Goal: Task Accomplishment & Management: Manage account settings

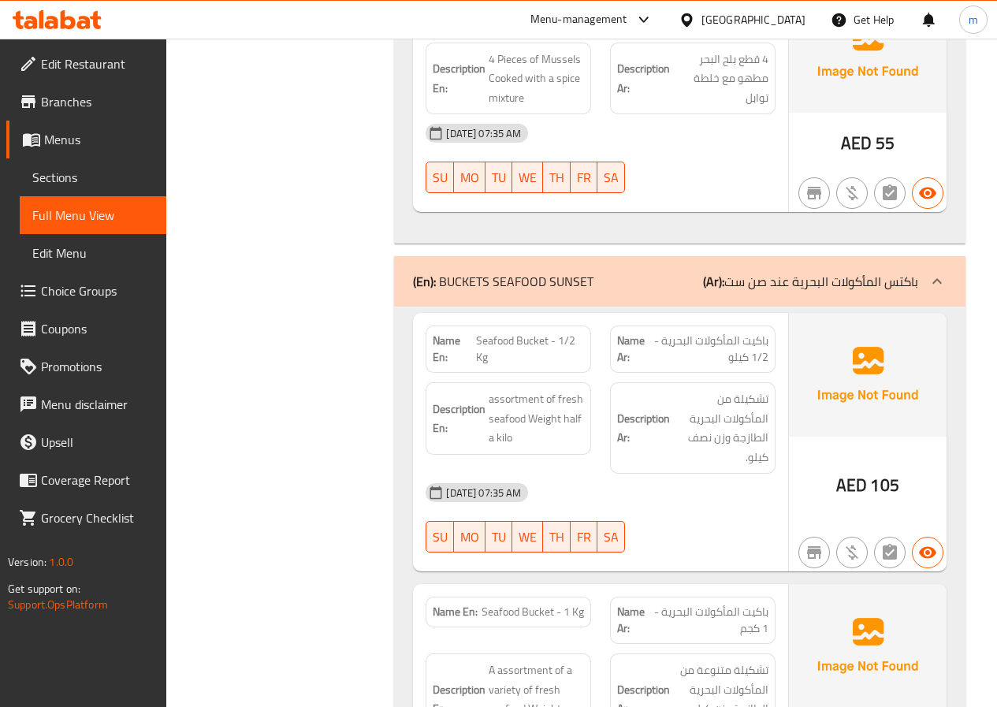
scroll to position [2256, 0]
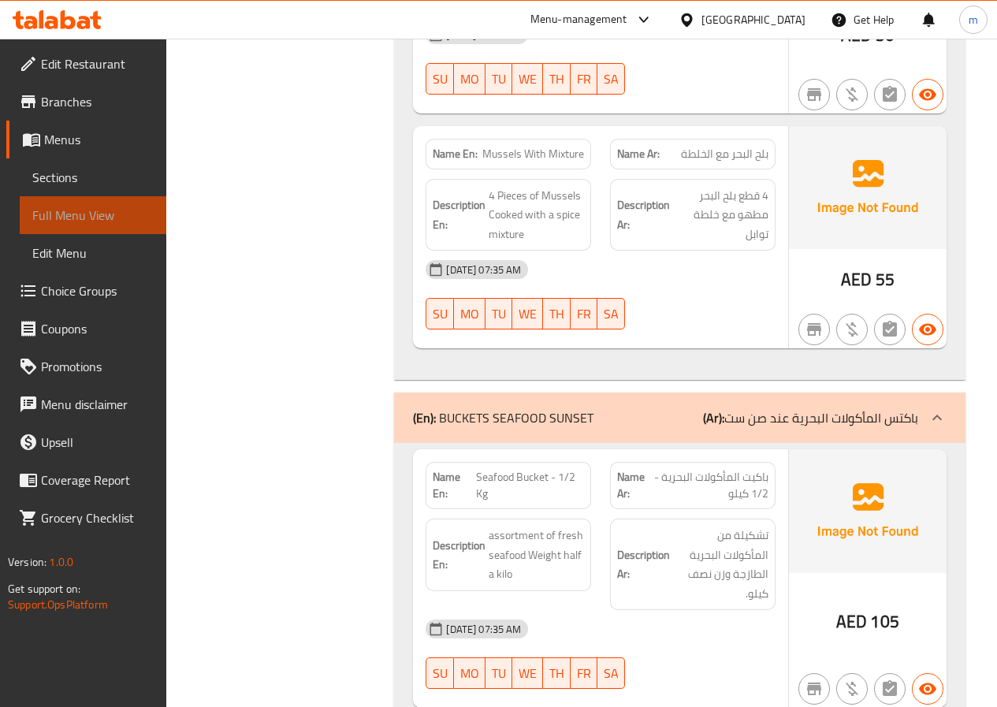
click at [104, 211] on span "Full Menu View" at bounding box center [92, 215] width 121 height 19
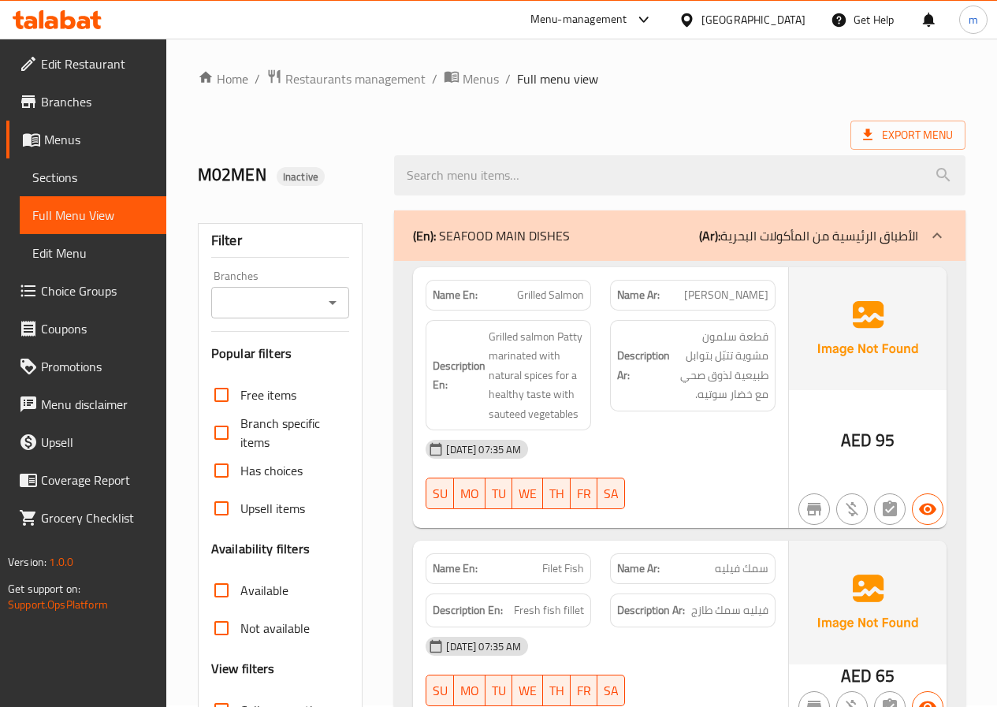
scroll to position [0, 0]
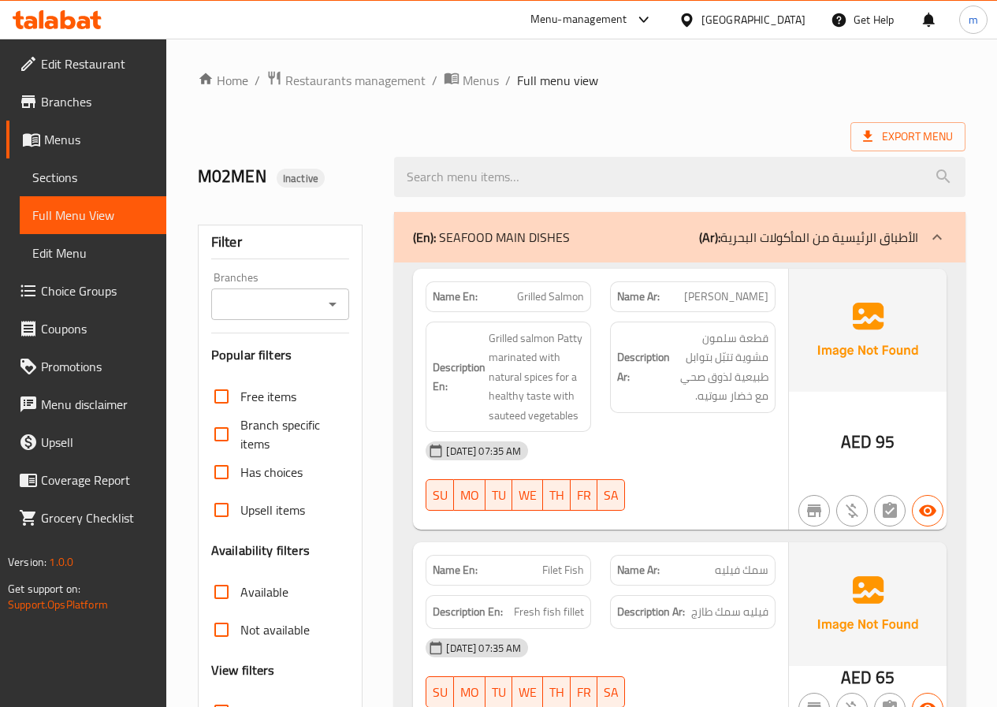
click at [761, 443] on div "[DATE] 07:35 AM" at bounding box center [600, 451] width 369 height 38
click at [552, 298] on span "Grilled Salmon" at bounding box center [550, 296] width 67 height 17
click at [760, 292] on span "[PERSON_NAME]" at bounding box center [726, 296] width 84 height 17
drag, startPoint x: 580, startPoint y: 344, endPoint x: 407, endPoint y: 347, distance: 172.6
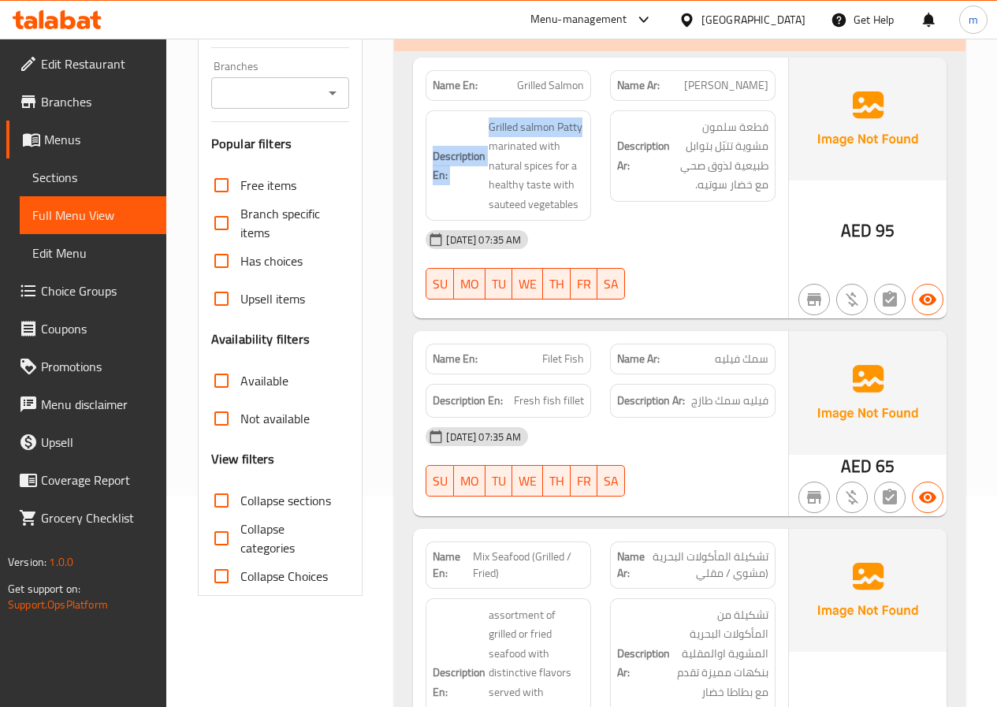
scroll to position [315, 0]
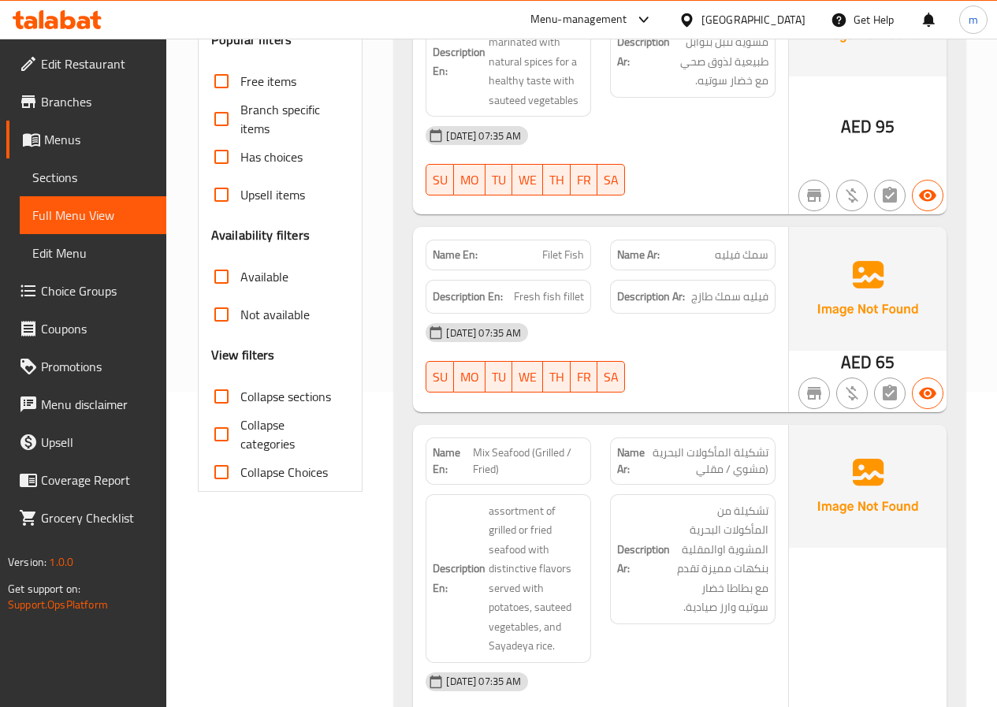
click at [731, 310] on div "Description Ar: فيليه سمك طازج" at bounding box center [693, 297] width 166 height 34
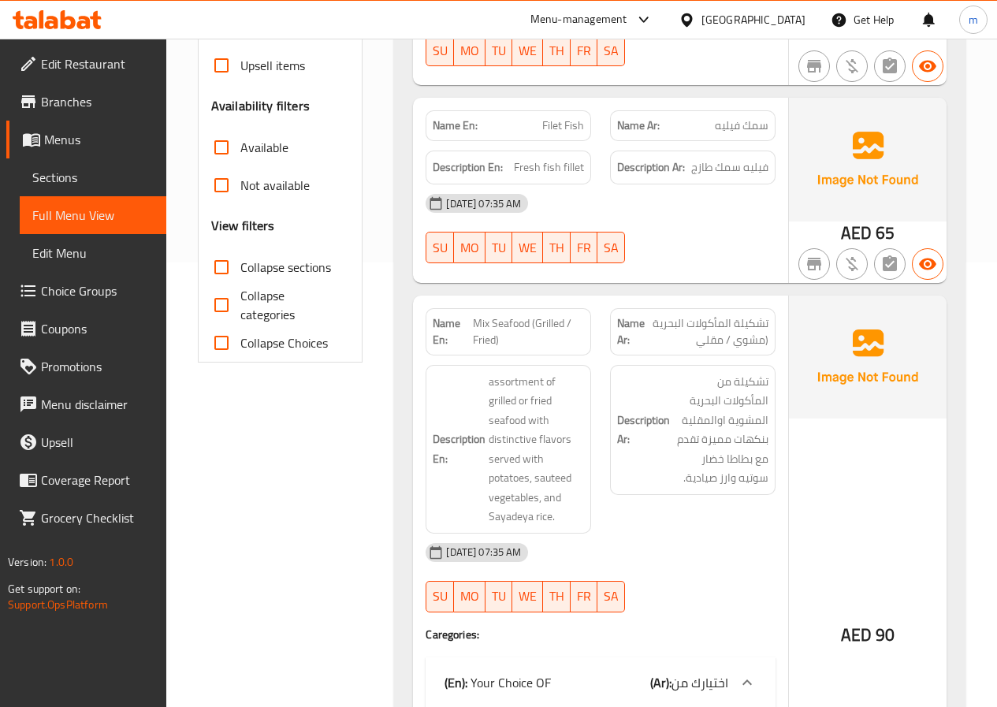
scroll to position [473, 0]
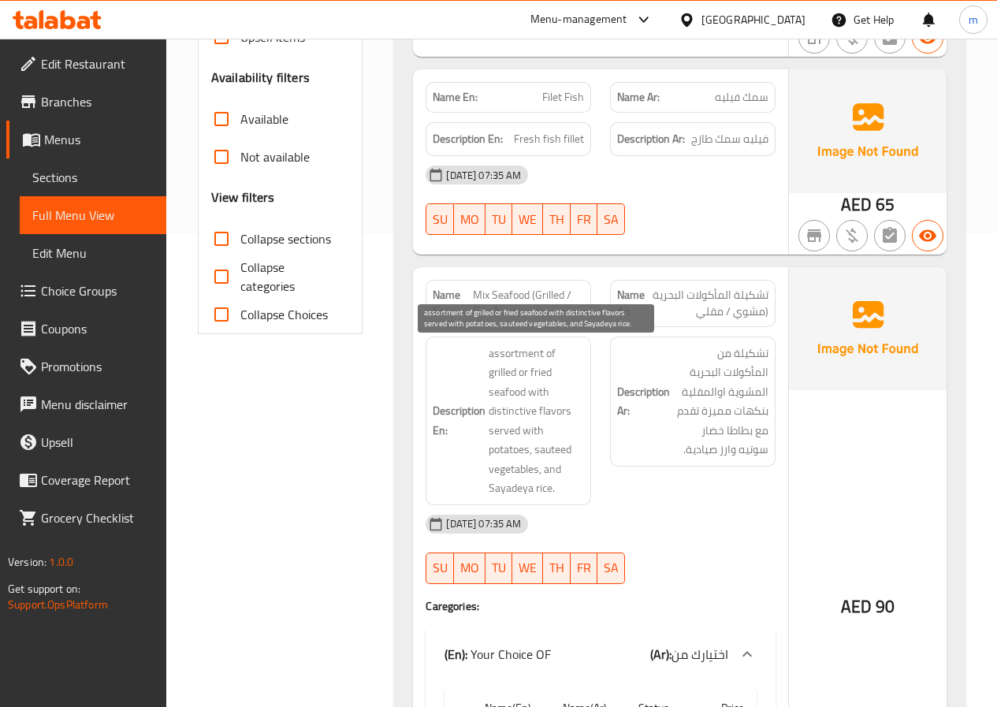
click at [550, 353] on span "assortment of grilled or fried seafood with distinctive flavors served with pot…" at bounding box center [536, 421] width 95 height 154
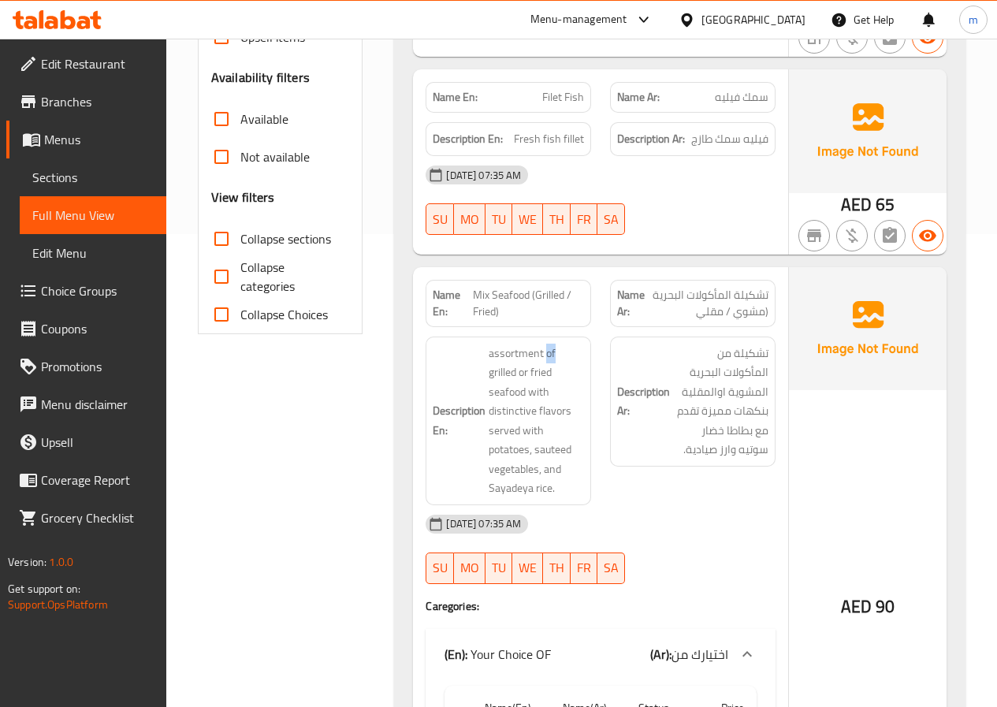
click at [587, 361] on div "Description En: assortment of grilled or fried seafood with distinctive flavors…" at bounding box center [509, 421] width 166 height 169
click at [604, 363] on div "Description Ar: تشكيلة من المأكولات البحرية المشوية اوالمقلية بنكهات مميزة تقدم…" at bounding box center [693, 421] width 184 height 188
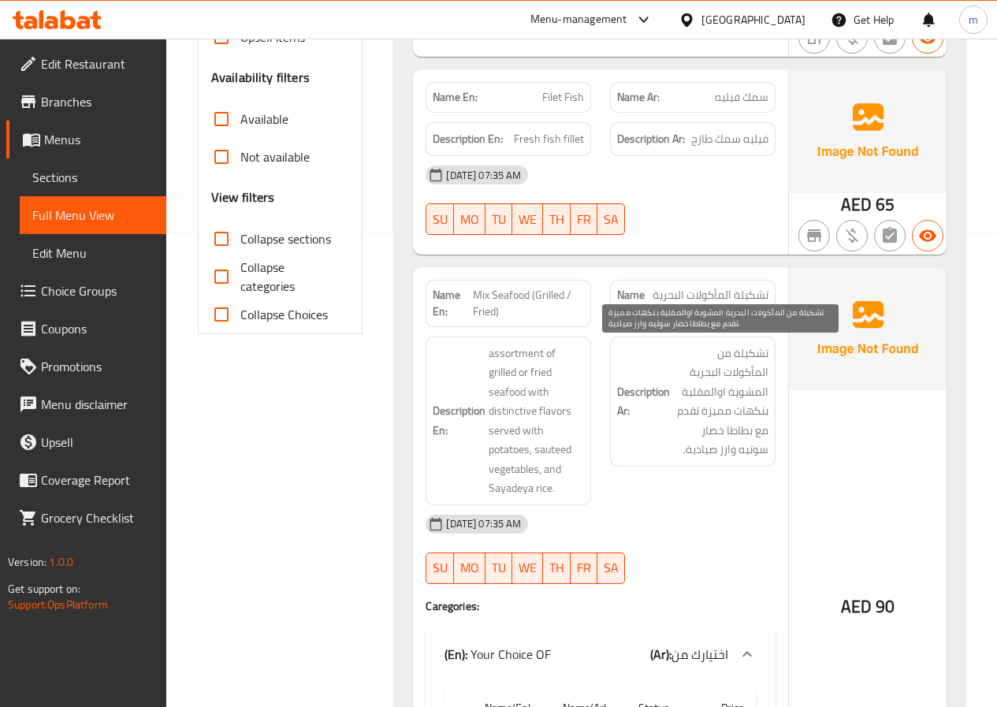
click at [716, 357] on span "تشكيلة من المأكولات البحرية المشوية اوالمقلية بنكهات مميزة تقدم مع بطاطا خضار س…" at bounding box center [720, 402] width 95 height 116
click at [720, 430] on span "تشكيلة من المأكولات البحرية المشوية اوالمقلية بنكهات مميزة تقدم مع بطاطا خضار س…" at bounding box center [720, 402] width 95 height 116
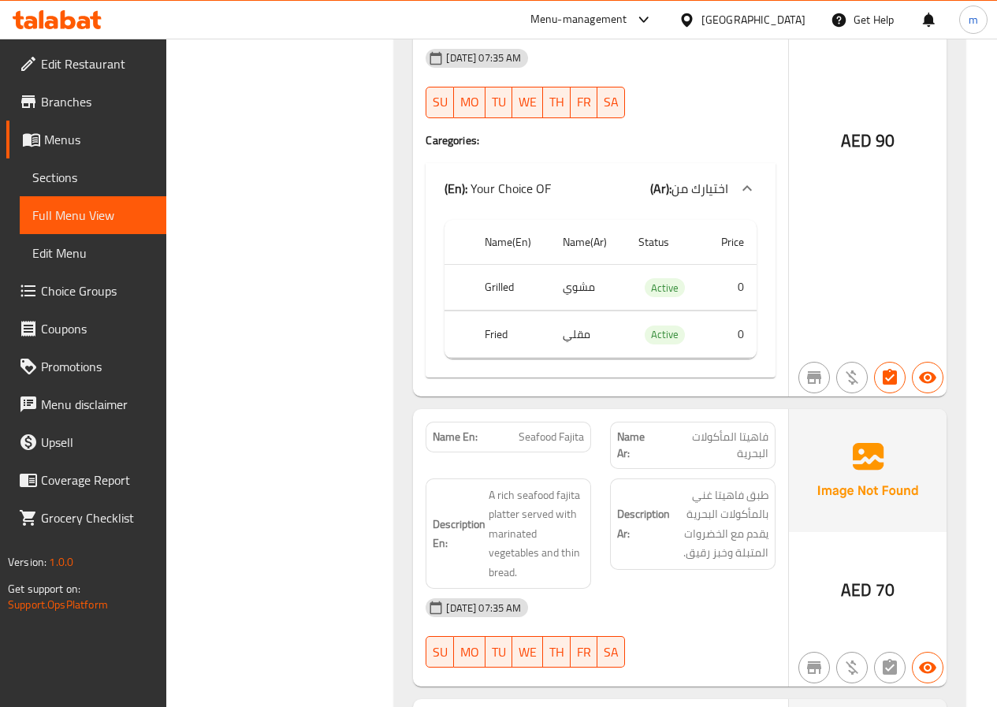
scroll to position [946, 0]
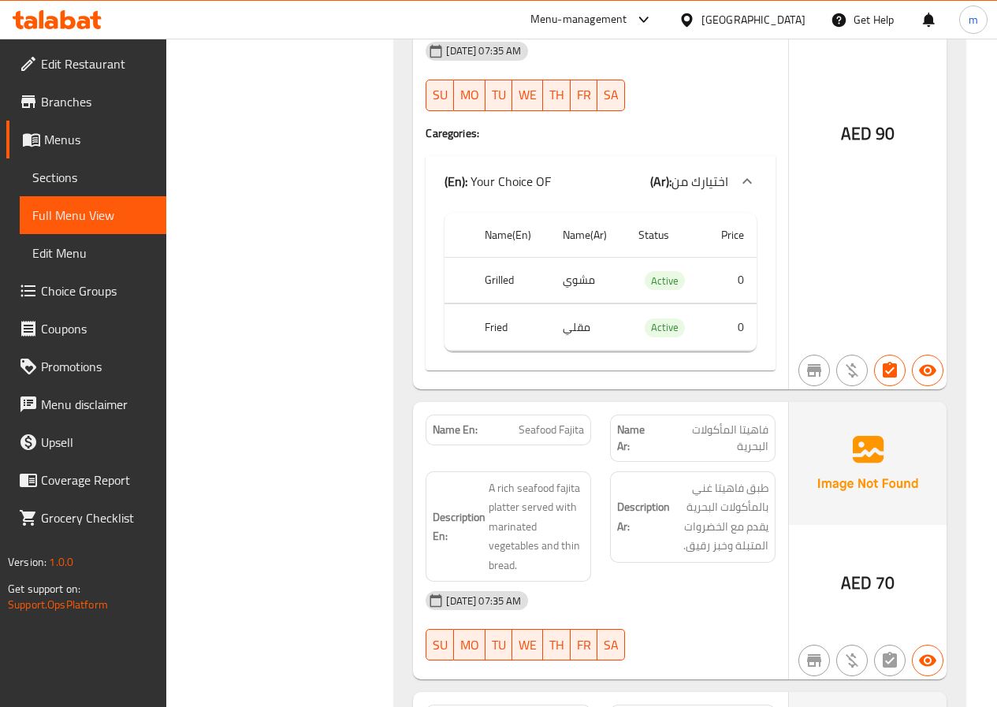
click at [742, 439] on span "فاهيتا المأكولات البحرية" at bounding box center [714, 438] width 109 height 33
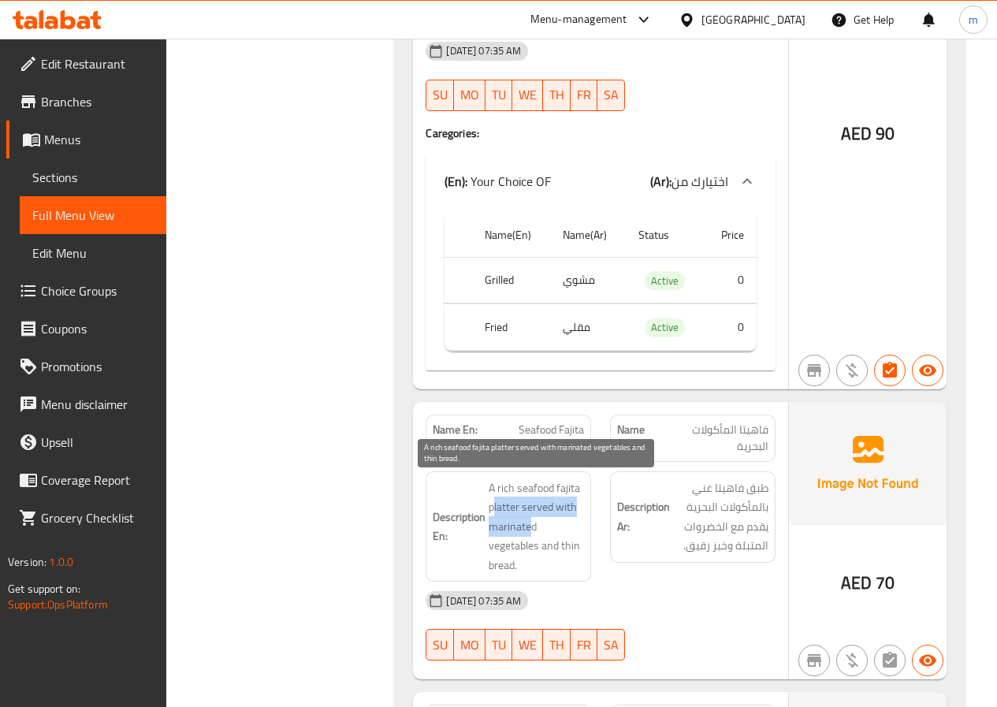
drag, startPoint x: 495, startPoint y: 514, endPoint x: 532, endPoint y: 522, distance: 37.9
click at [532, 522] on span "A rich seafood fajita platter served with marinated vegetables and thin bread." at bounding box center [536, 526] width 95 height 97
click at [569, 526] on span "A rich seafood fajita platter served with marinated vegetables and thin bread." at bounding box center [536, 526] width 95 height 97
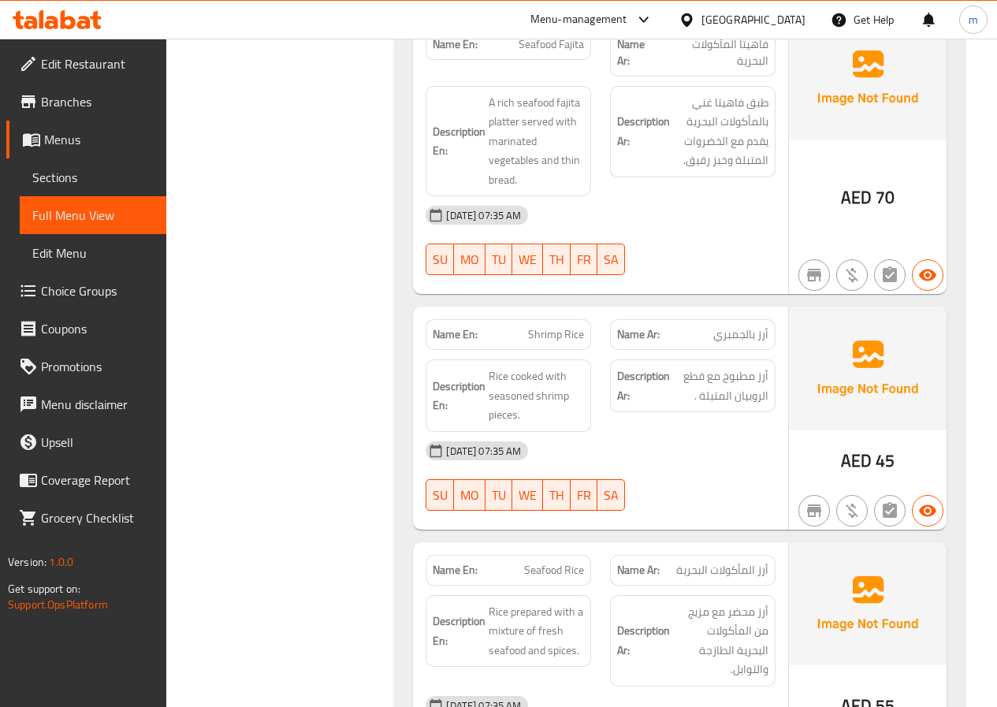
scroll to position [1340, 0]
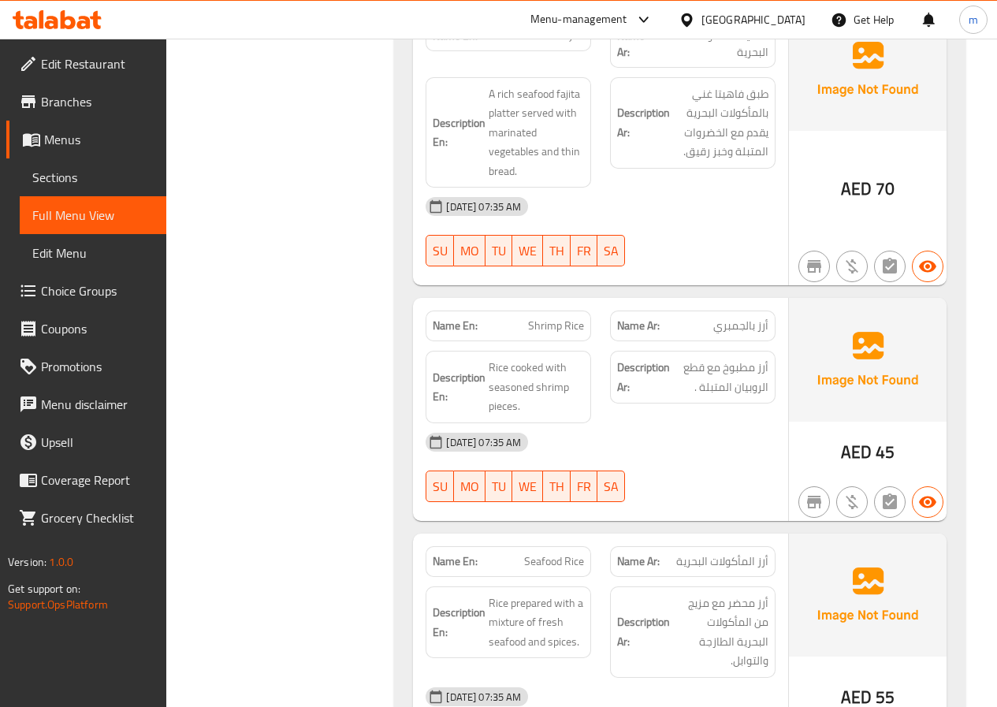
click at [508, 363] on span "Rice cooked with seasoned shrimp pieces." at bounding box center [536, 387] width 95 height 58
click at [721, 374] on span "أرز مطبوخ مع قطع الروبيان المتبلة ." at bounding box center [720, 377] width 95 height 39
click at [543, 379] on span "Rice cooked with seasoned shrimp pieces." at bounding box center [536, 387] width 95 height 58
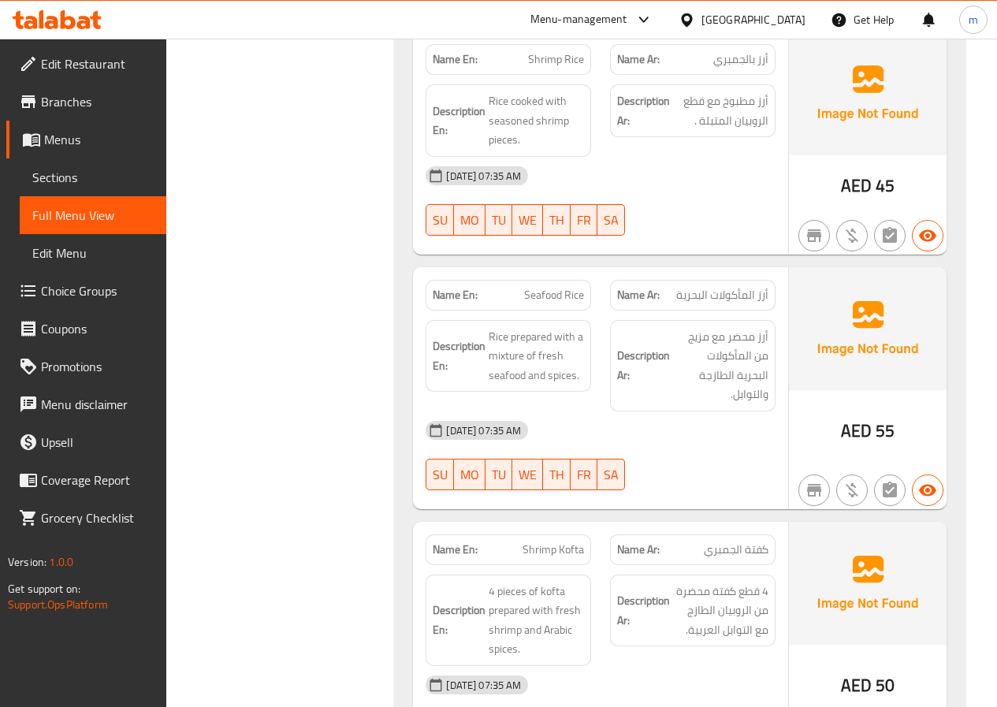
scroll to position [1655, 0]
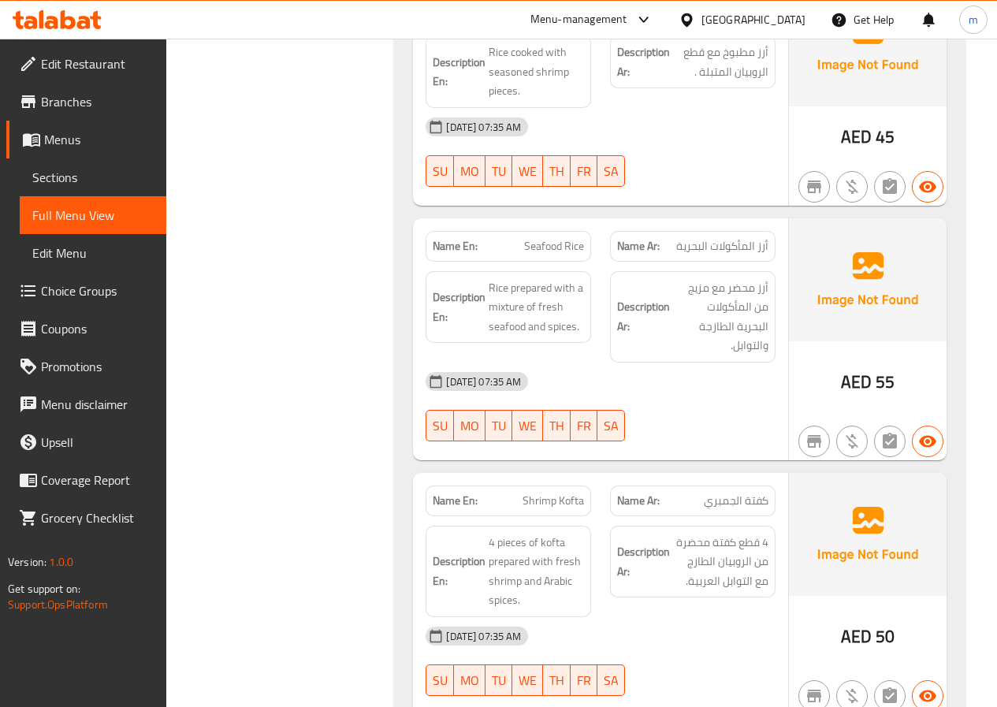
click at [101, 177] on span "Sections" at bounding box center [92, 177] width 121 height 19
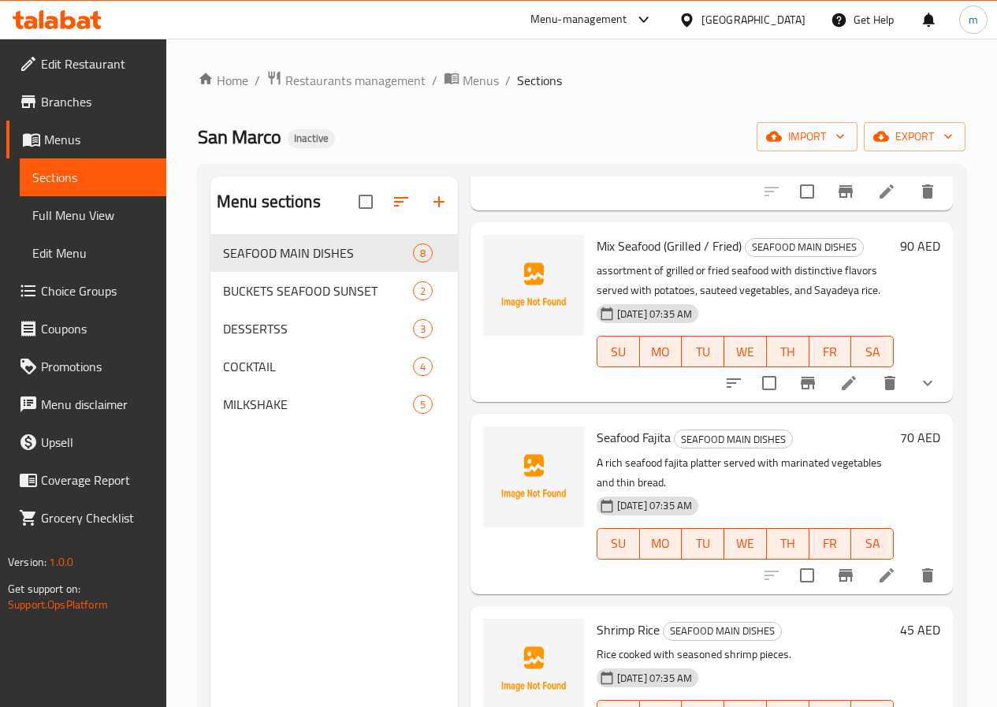
scroll to position [556, 0]
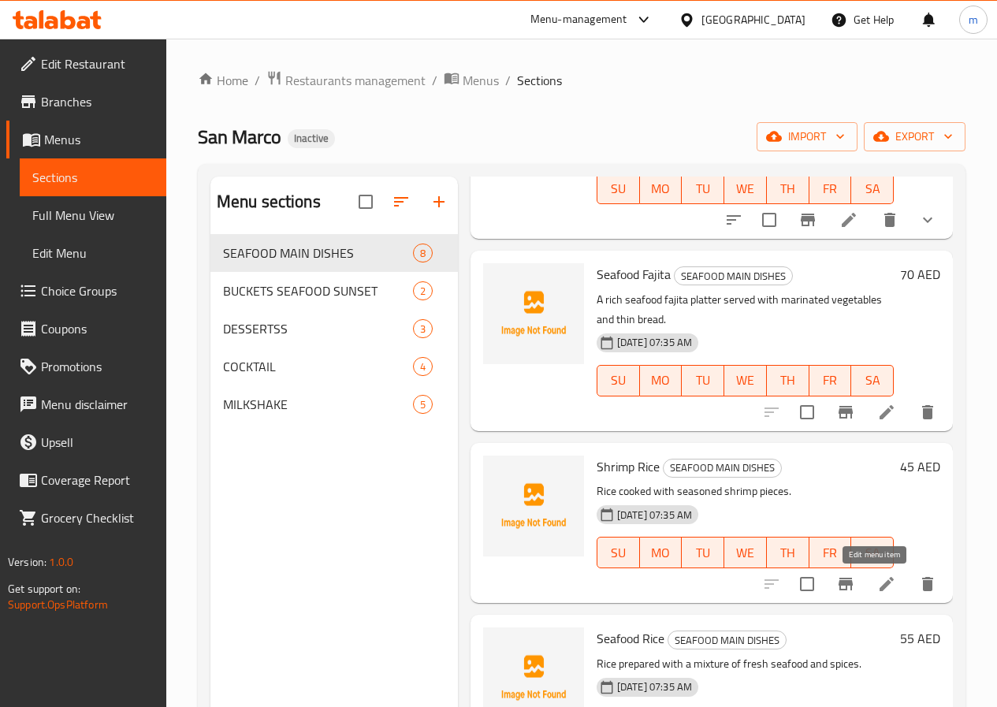
click at [877, 580] on icon at bounding box center [886, 584] width 19 height 19
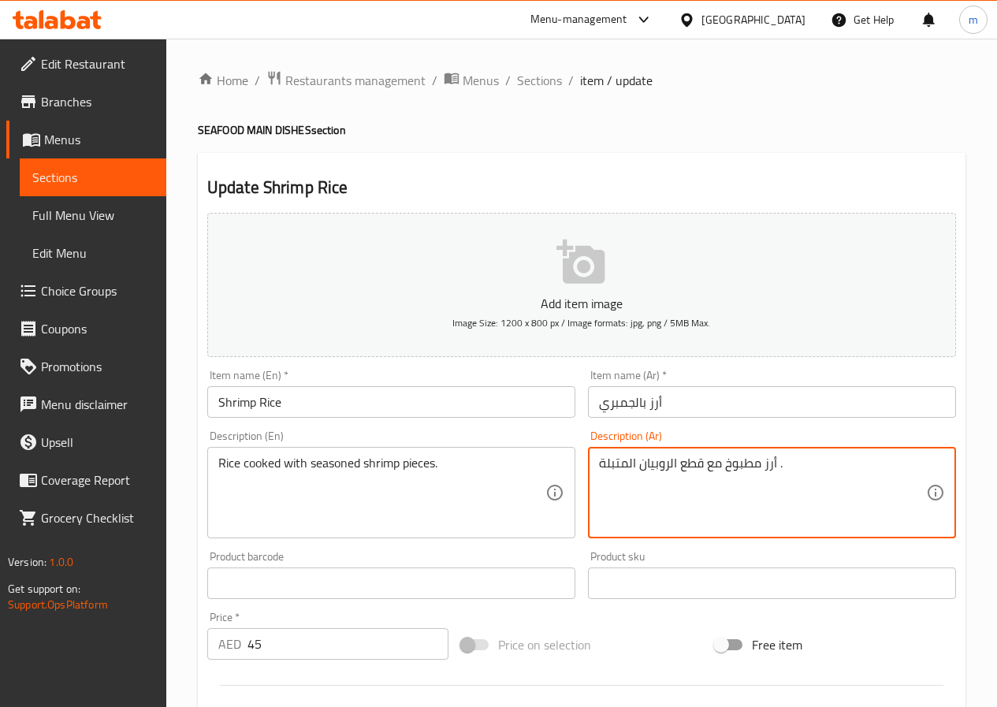
drag, startPoint x: 642, startPoint y: 463, endPoint x: 677, endPoint y: 480, distance: 38.4
click at [619, 411] on input "أرز بالجمبري" at bounding box center [772, 402] width 368 height 32
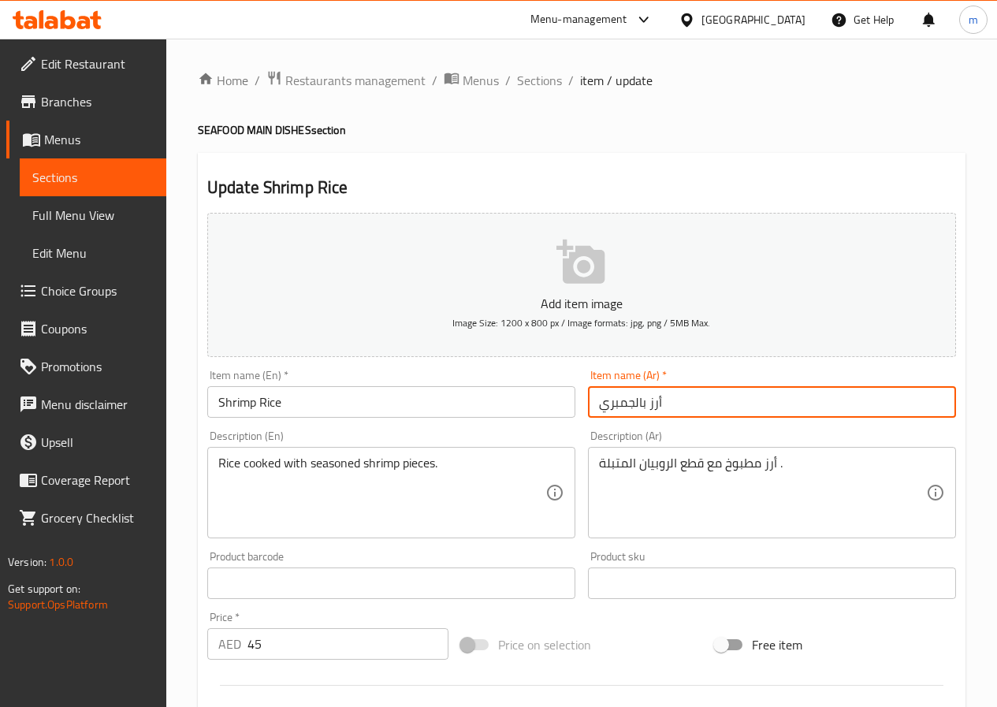
click at [619, 411] on input "أرز بالجمبري" at bounding box center [772, 402] width 368 height 32
paste input "لروبيان"
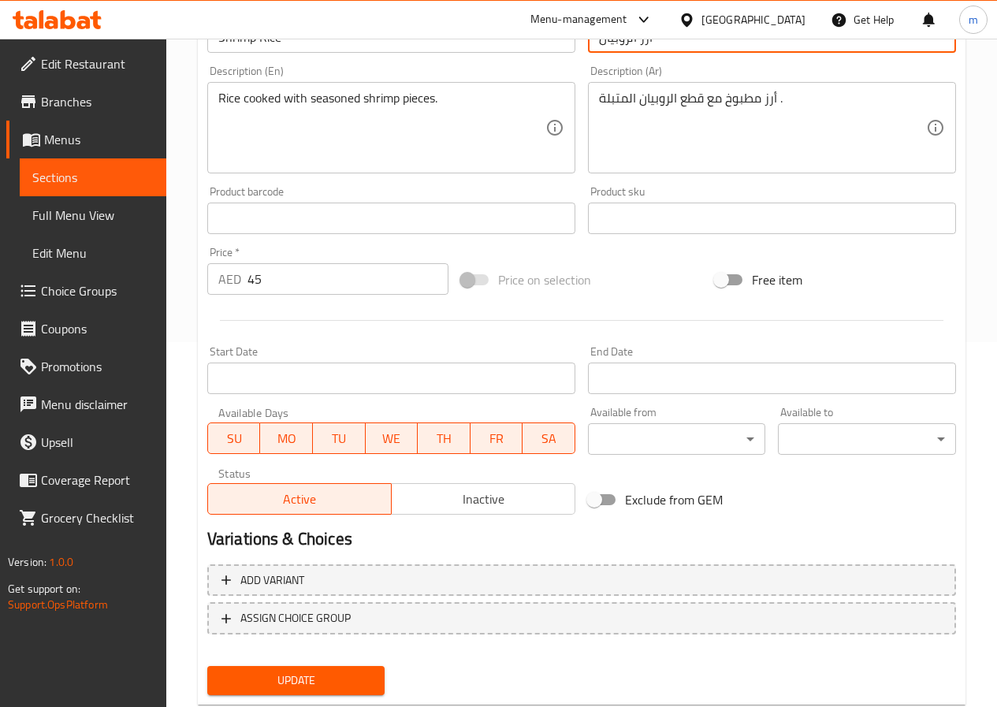
scroll to position [394, 0]
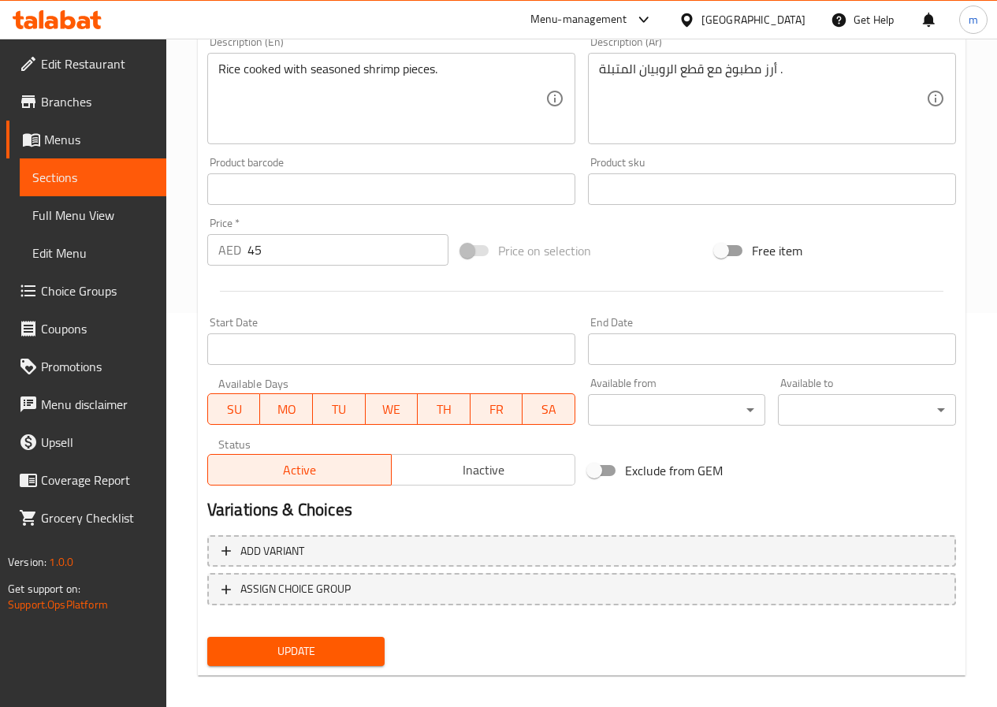
type input "أرز الروبيان"
click at [327, 656] on span "Update" at bounding box center [296, 652] width 153 height 20
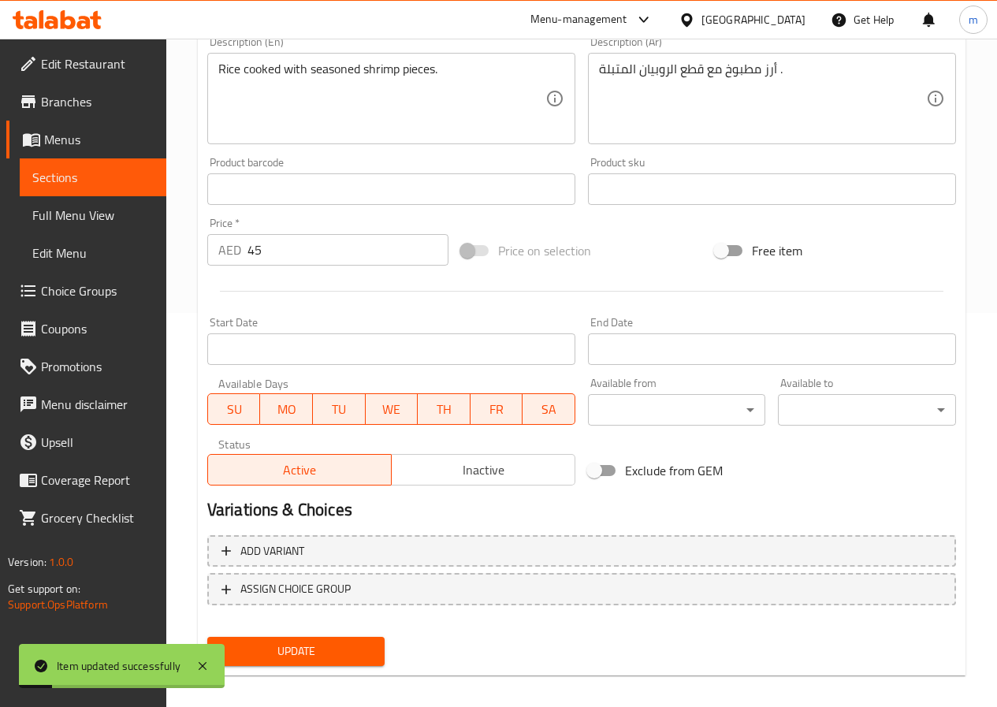
click at [98, 166] on link "Sections" at bounding box center [93, 177] width 147 height 38
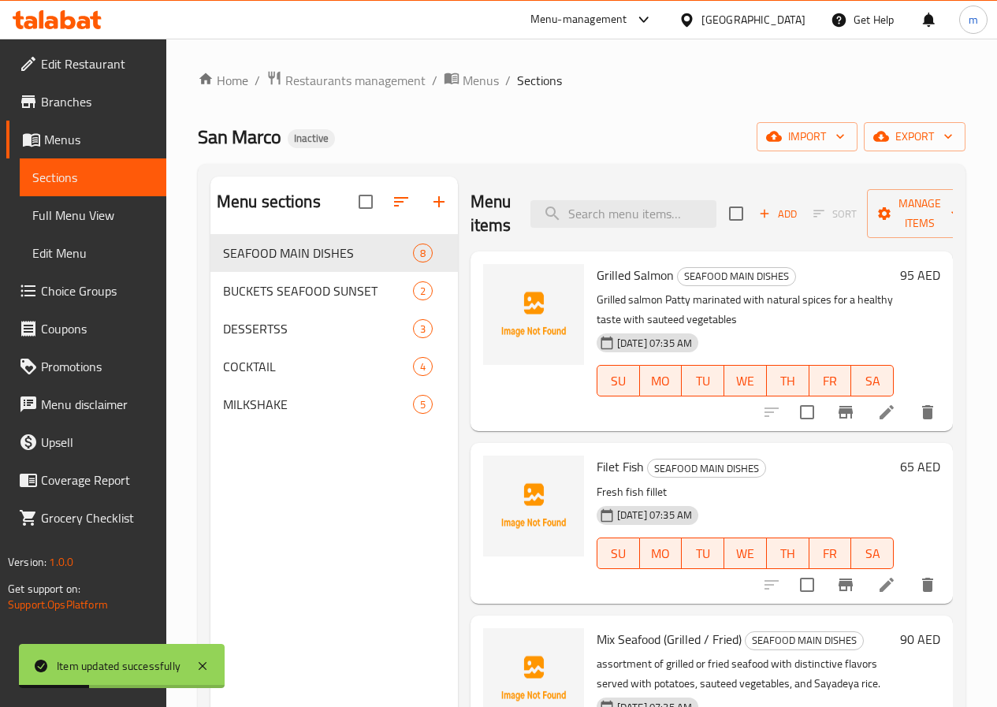
click at [889, 404] on li at bounding box center [887, 412] width 44 height 28
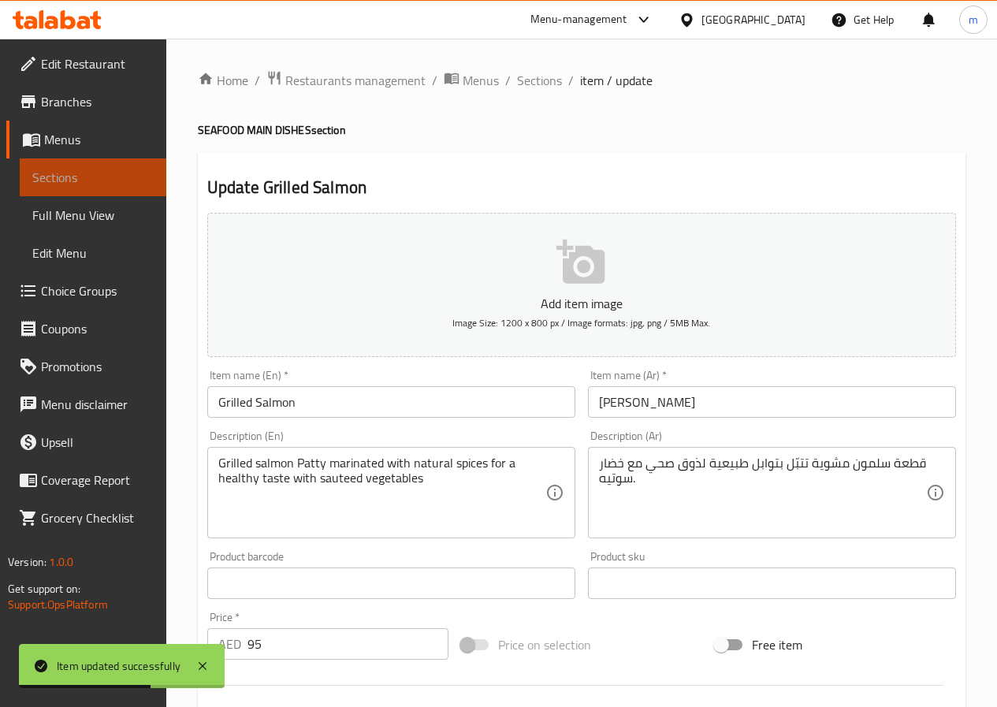
click at [75, 184] on span "Sections" at bounding box center [92, 177] width 121 height 19
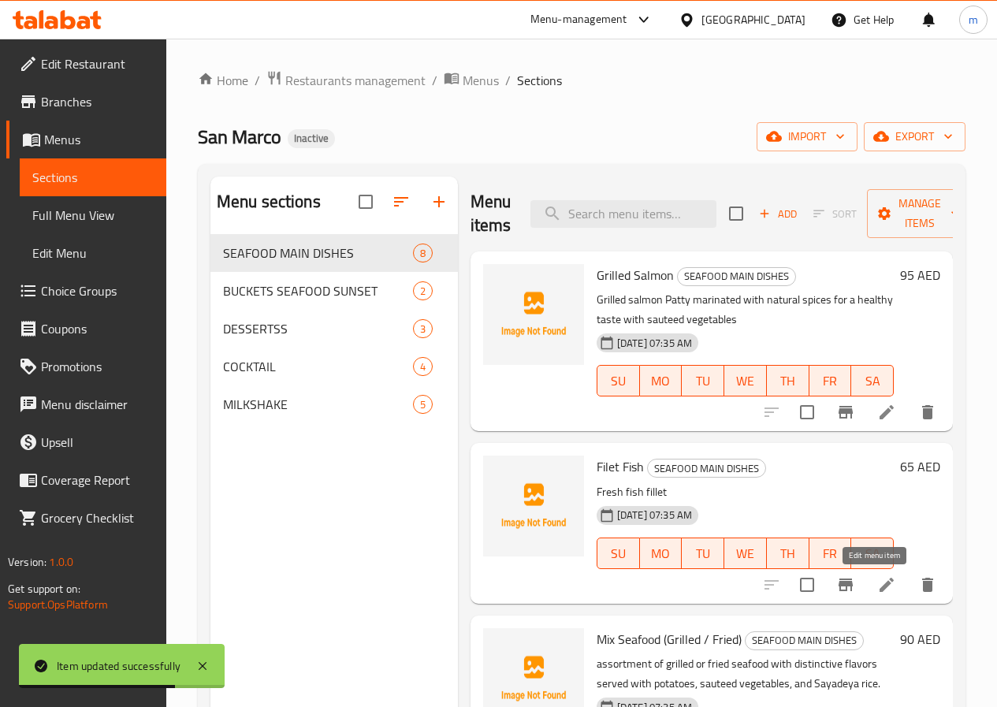
click at [877, 578] on icon at bounding box center [886, 584] width 19 height 19
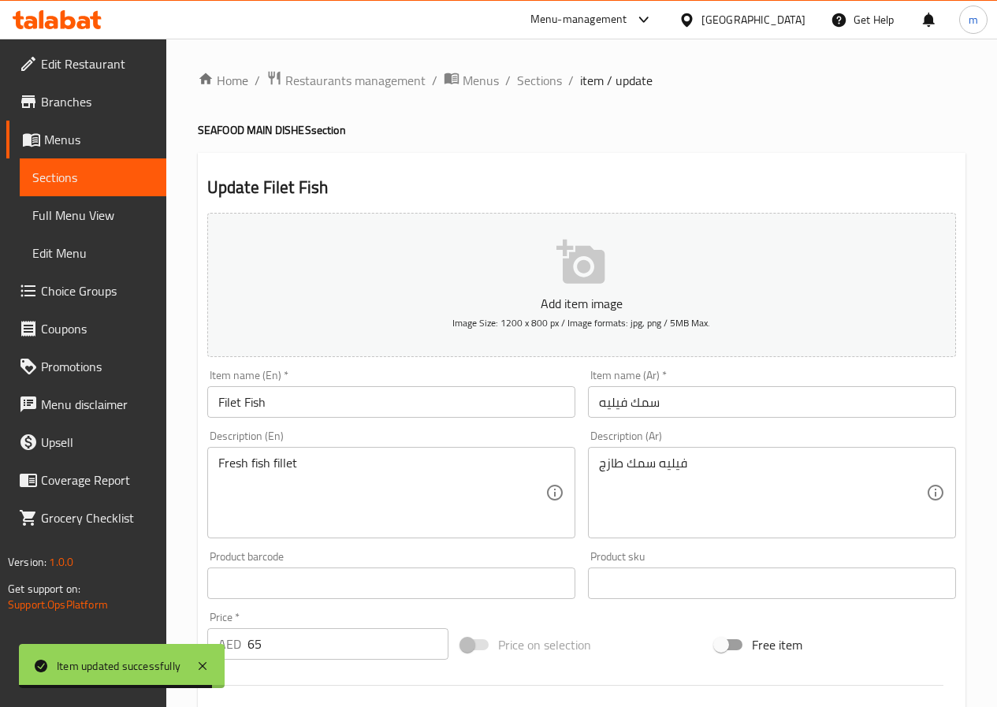
click at [84, 170] on span "Sections" at bounding box center [92, 177] width 121 height 19
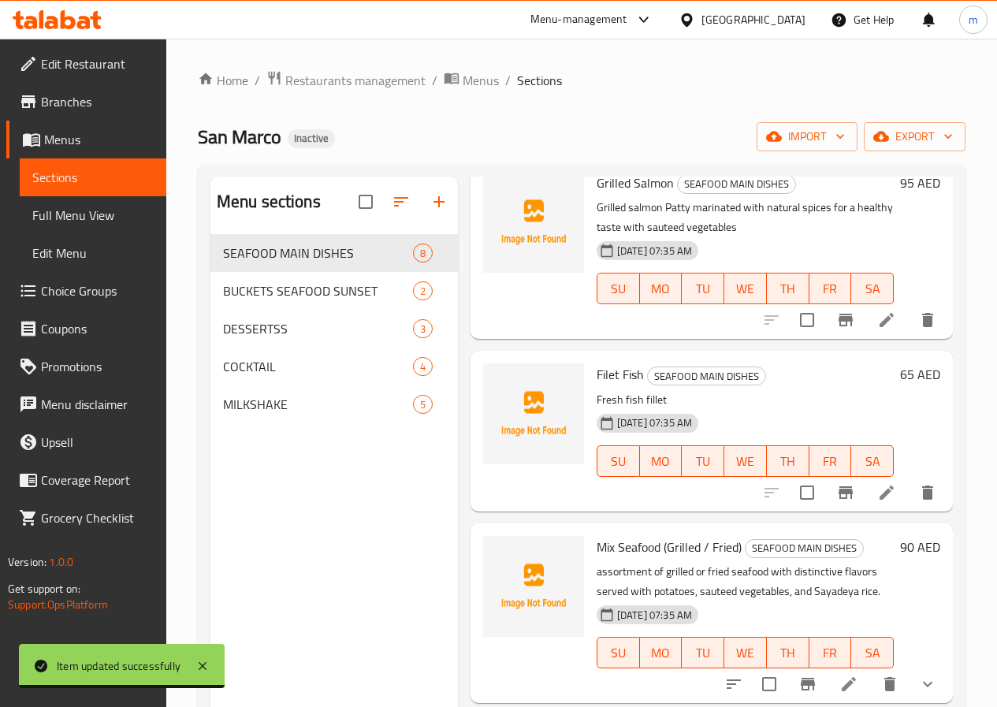
scroll to position [236, 0]
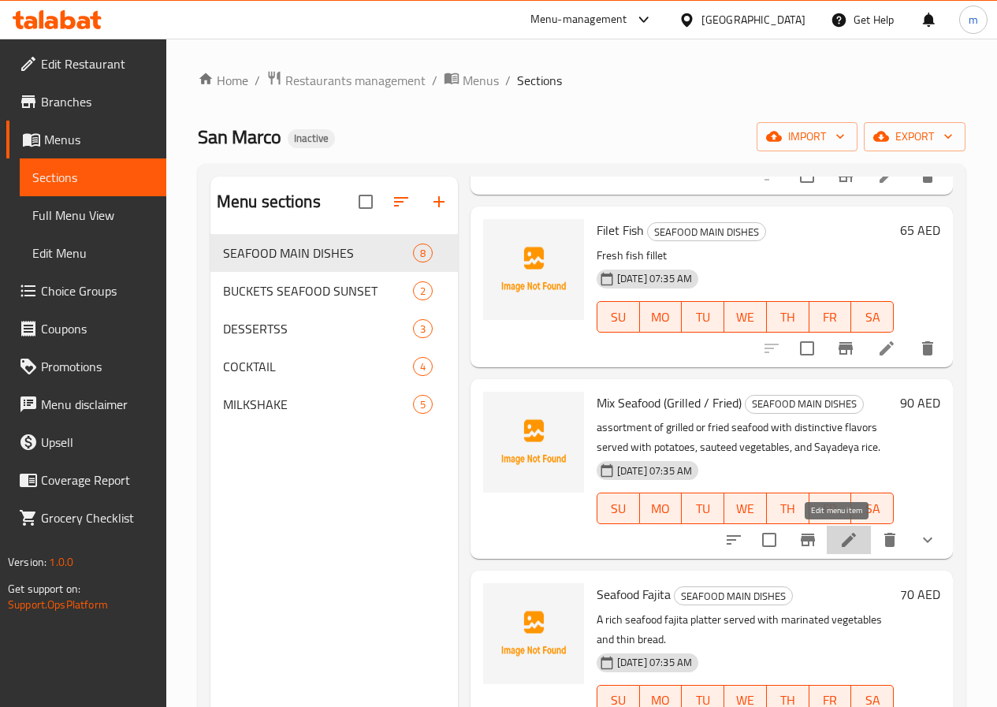
click at [839, 542] on icon at bounding box center [848, 539] width 19 height 19
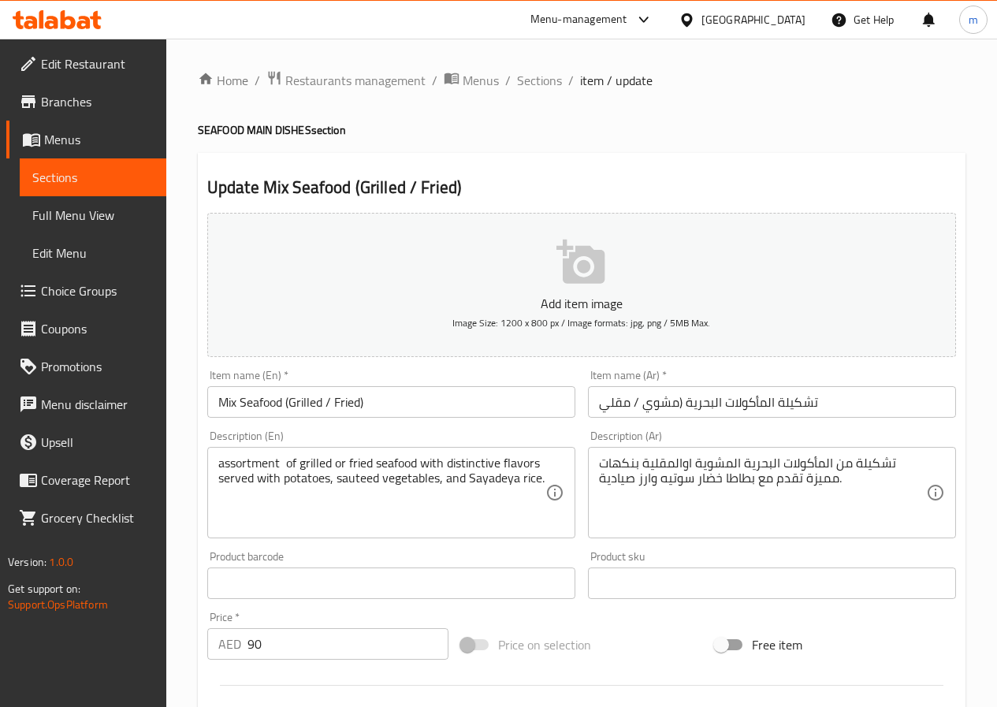
click at [72, 172] on span "Sections" at bounding box center [92, 177] width 121 height 19
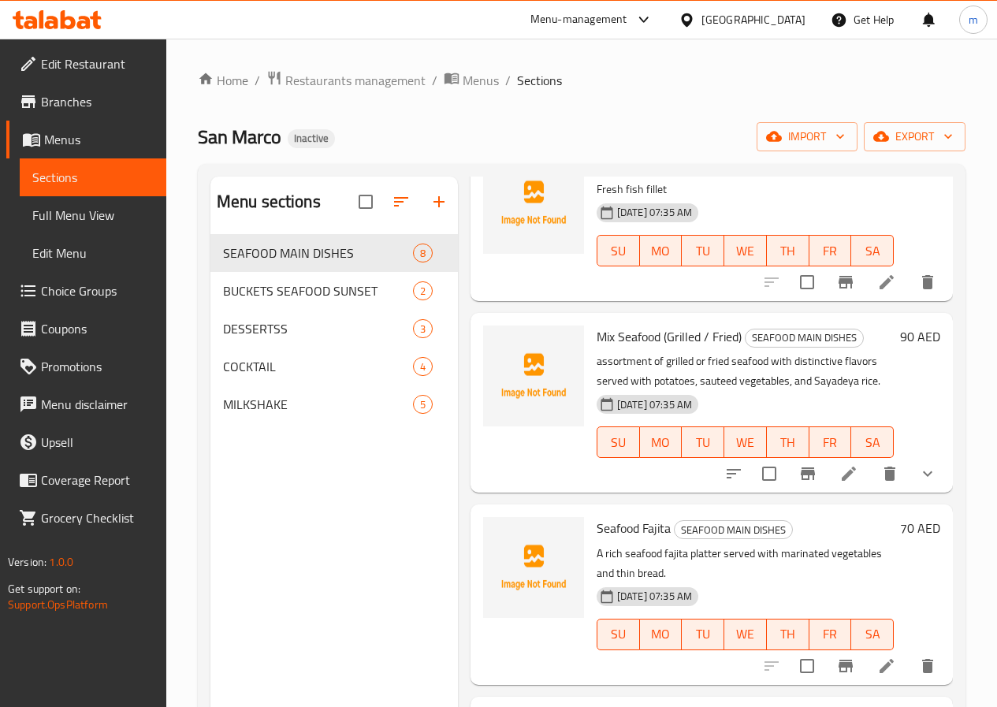
scroll to position [315, 0]
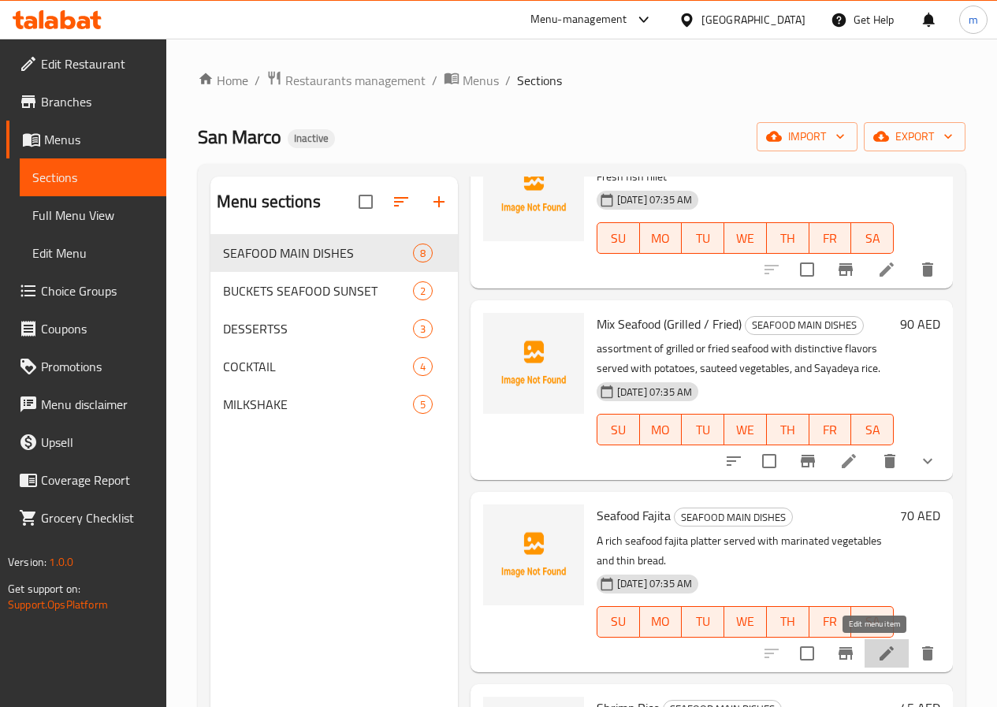
click at [877, 651] on icon at bounding box center [886, 653] width 19 height 19
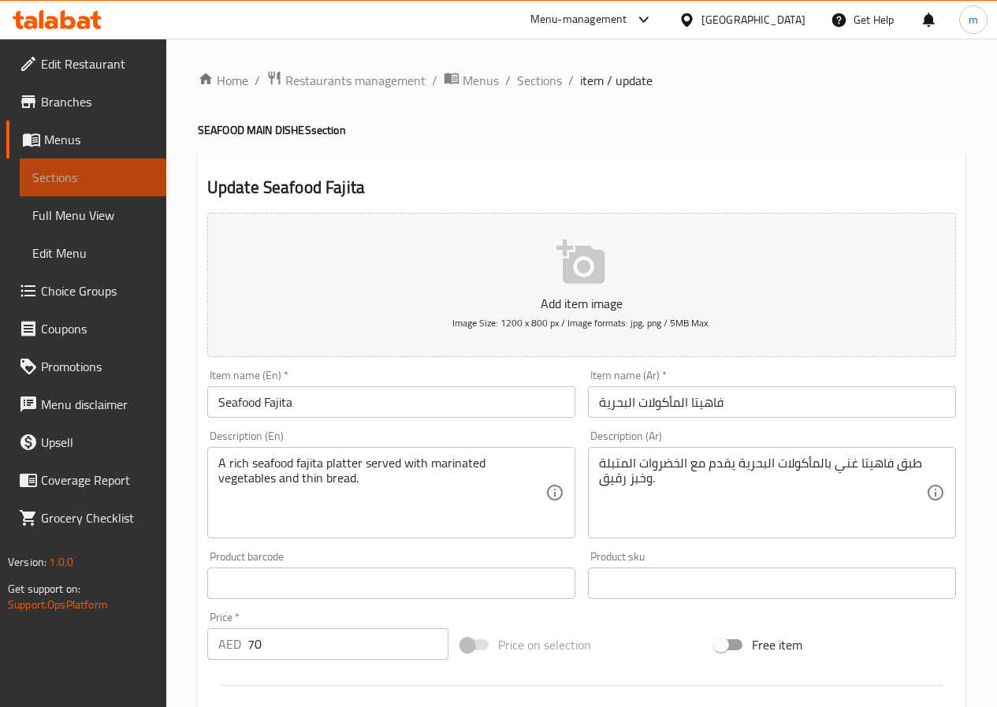
click at [103, 185] on span "Sections" at bounding box center [92, 177] width 121 height 19
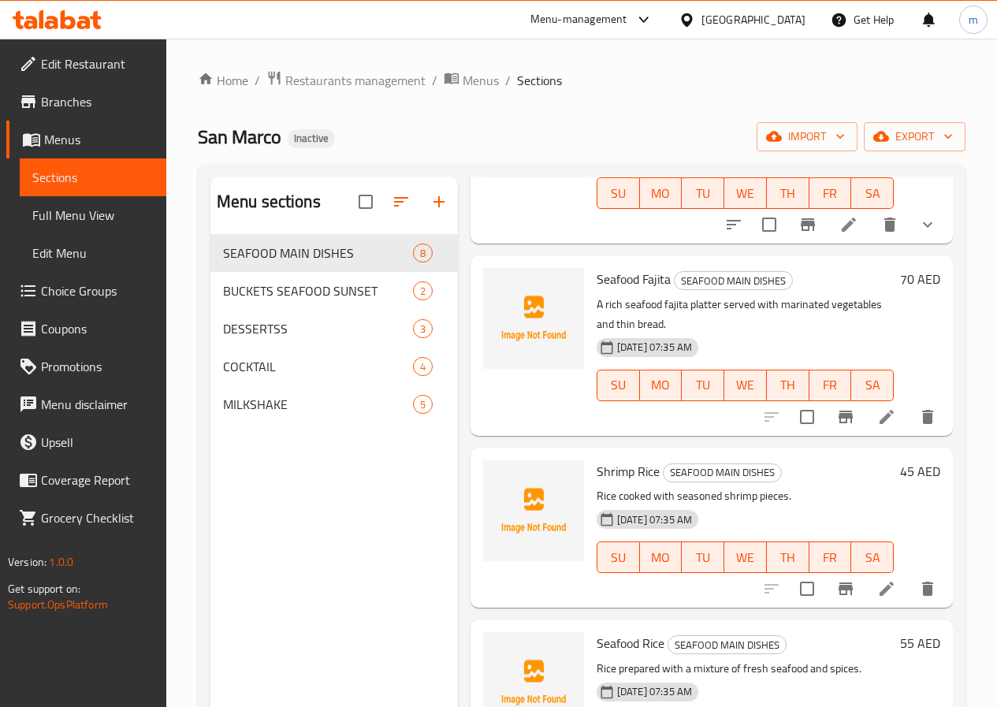
scroll to position [630, 0]
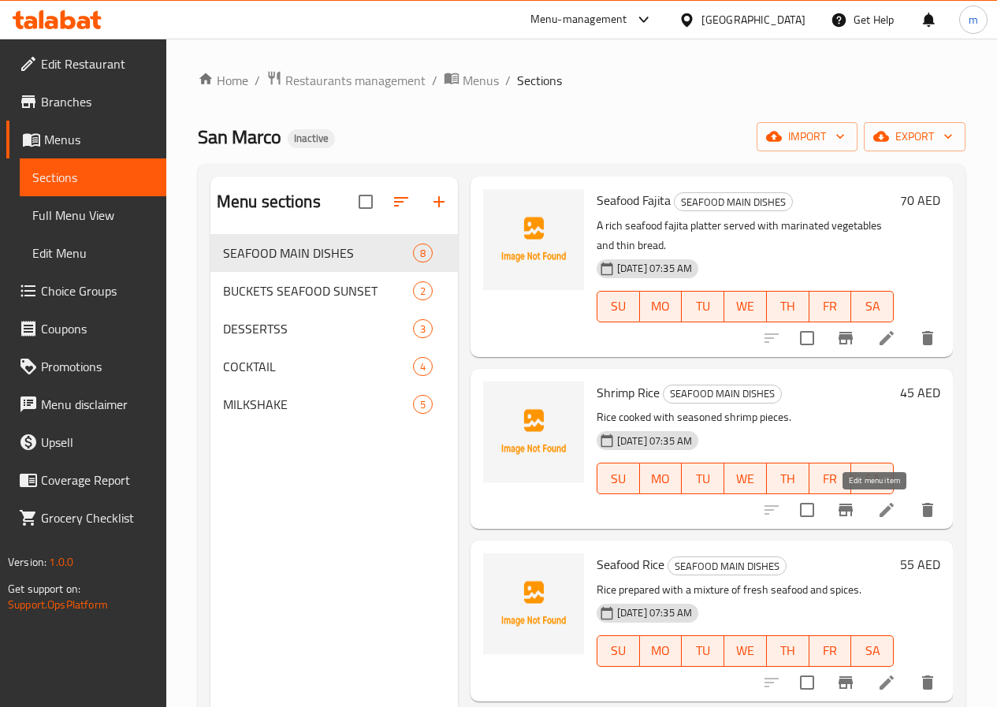
click at [883, 519] on icon at bounding box center [886, 509] width 19 height 19
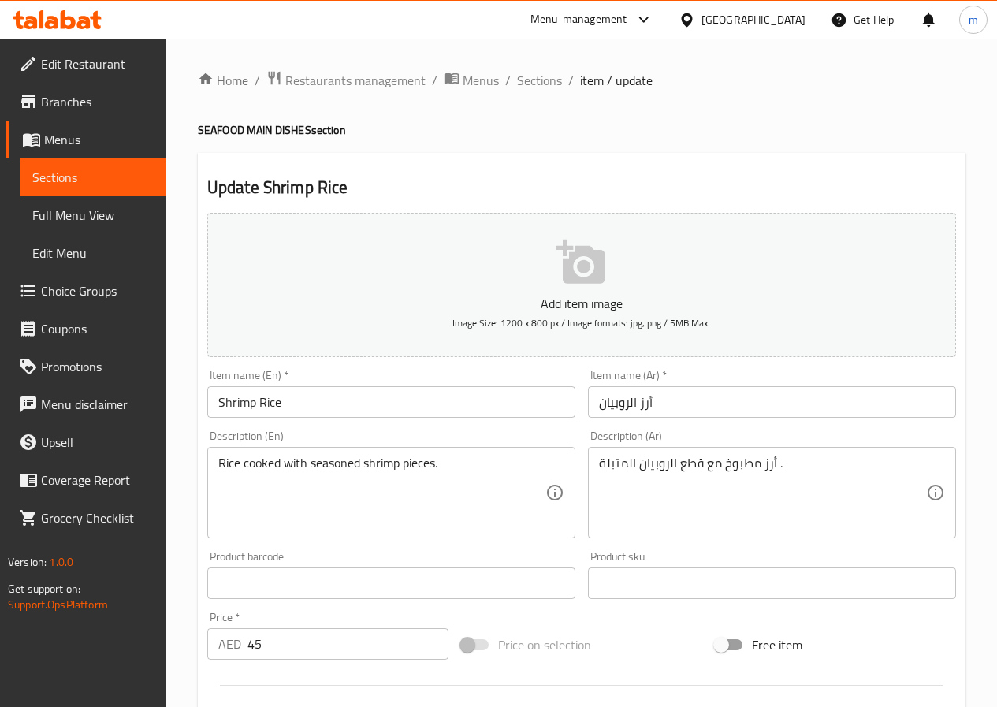
click at [84, 180] on span "Sections" at bounding box center [92, 177] width 121 height 19
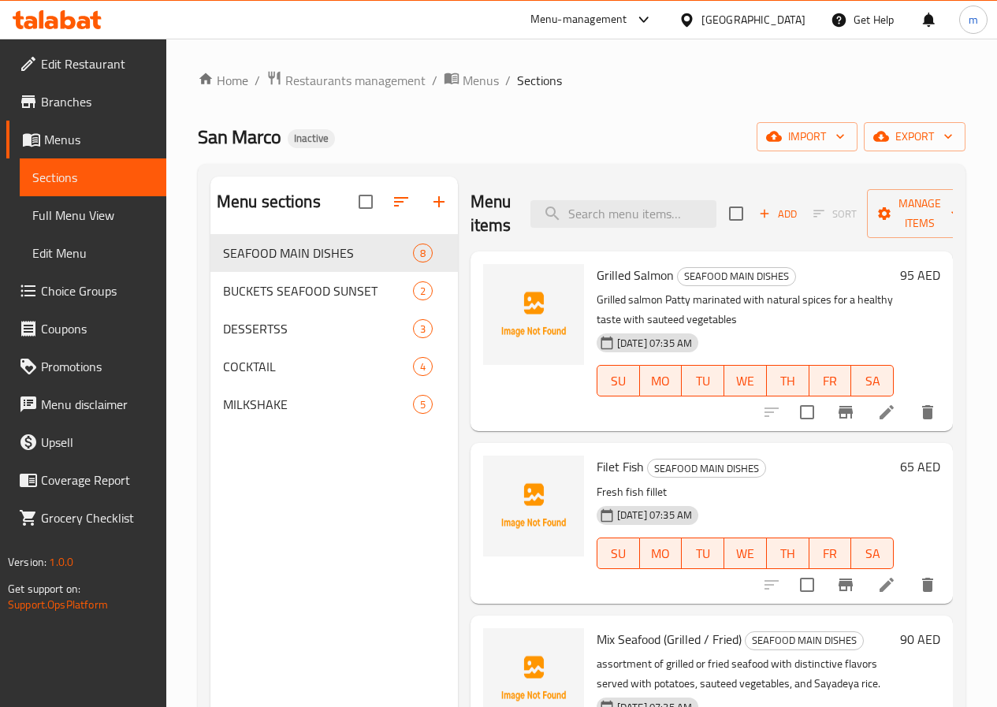
click at [54, 252] on span "Edit Menu" at bounding box center [92, 253] width 121 height 19
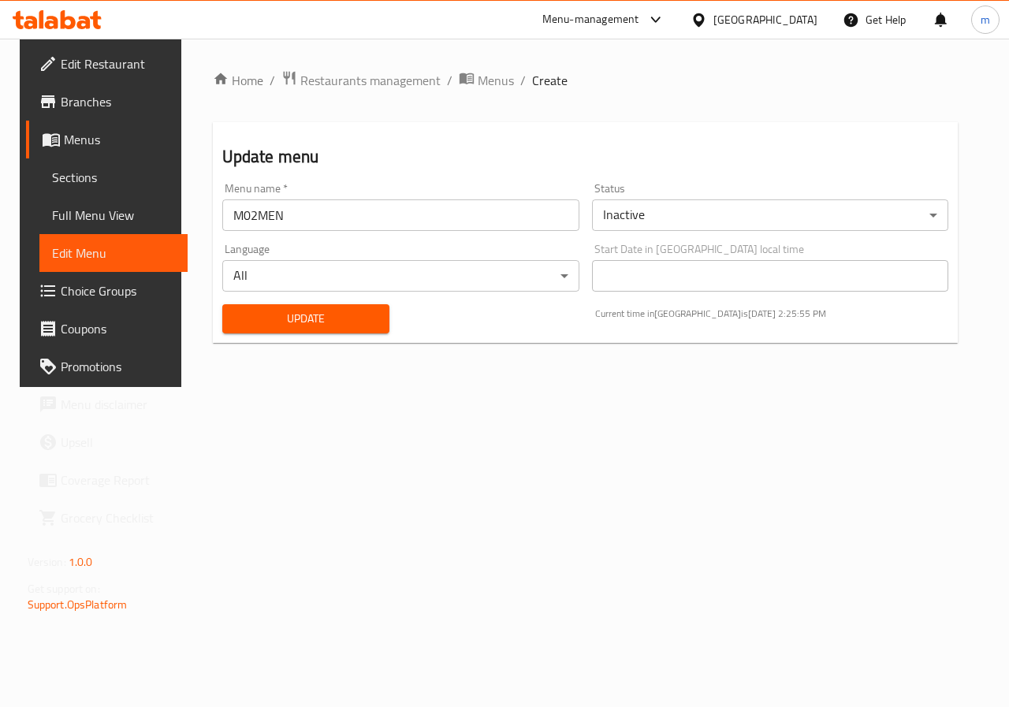
click at [78, 143] on span "Menus" at bounding box center [120, 139] width 112 height 19
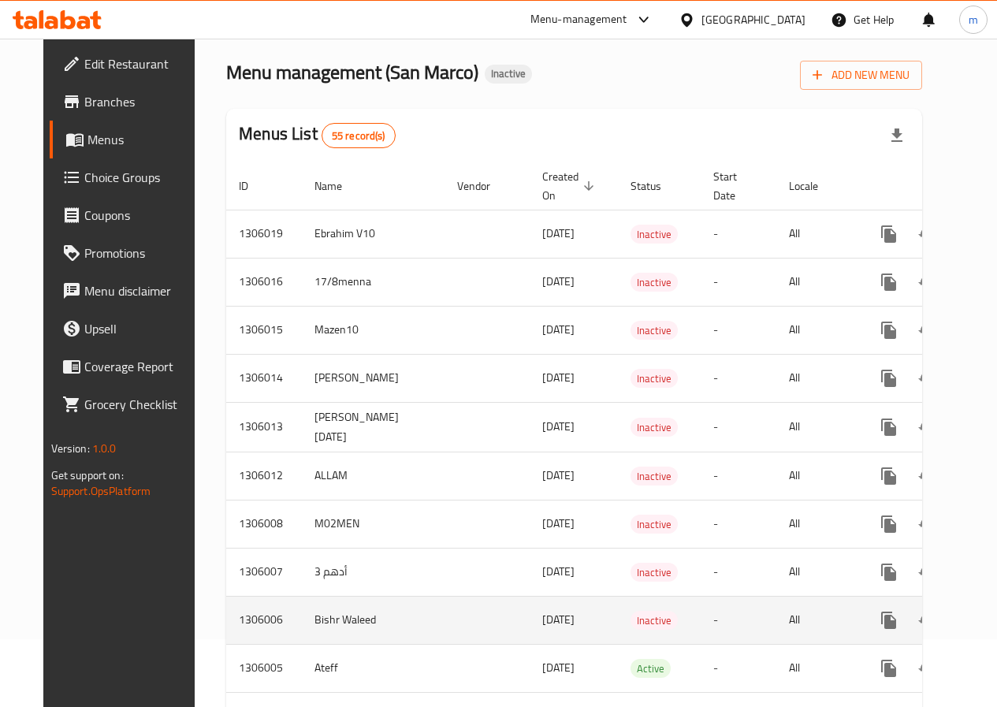
scroll to position [158, 0]
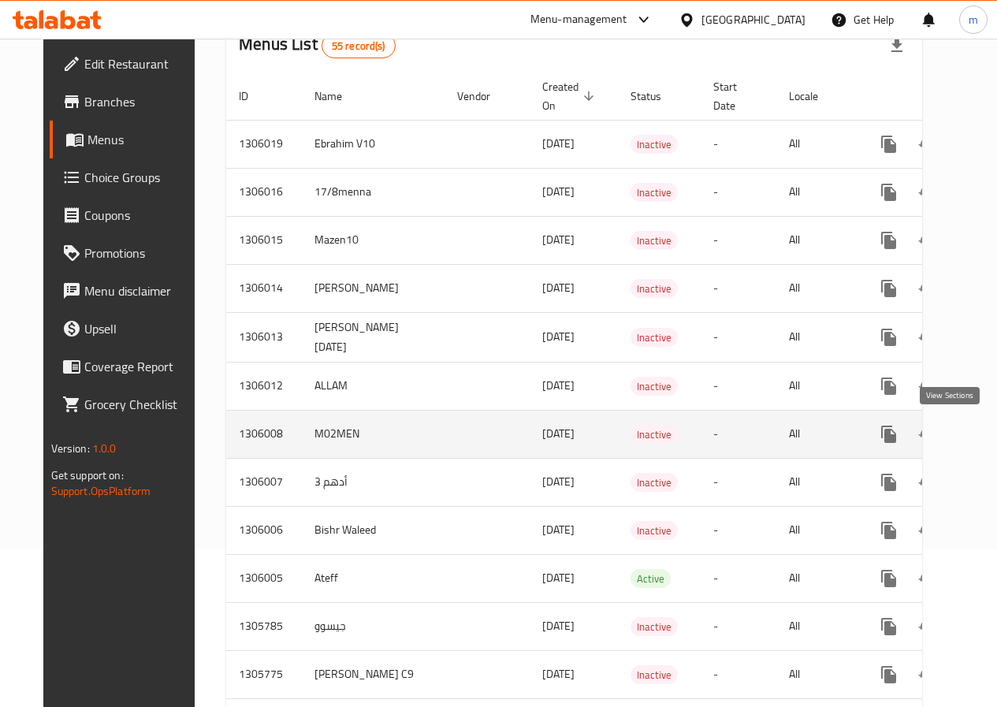
click at [993, 425] on icon "enhanced table" at bounding box center [1002, 434] width 19 height 19
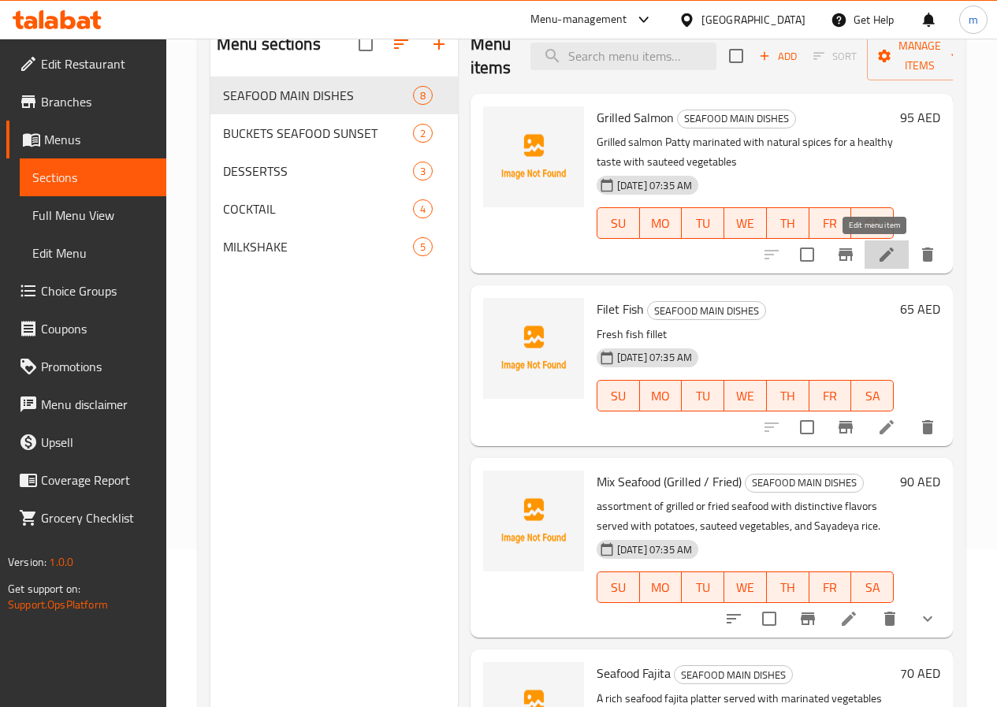
click at [877, 254] on icon at bounding box center [886, 254] width 19 height 19
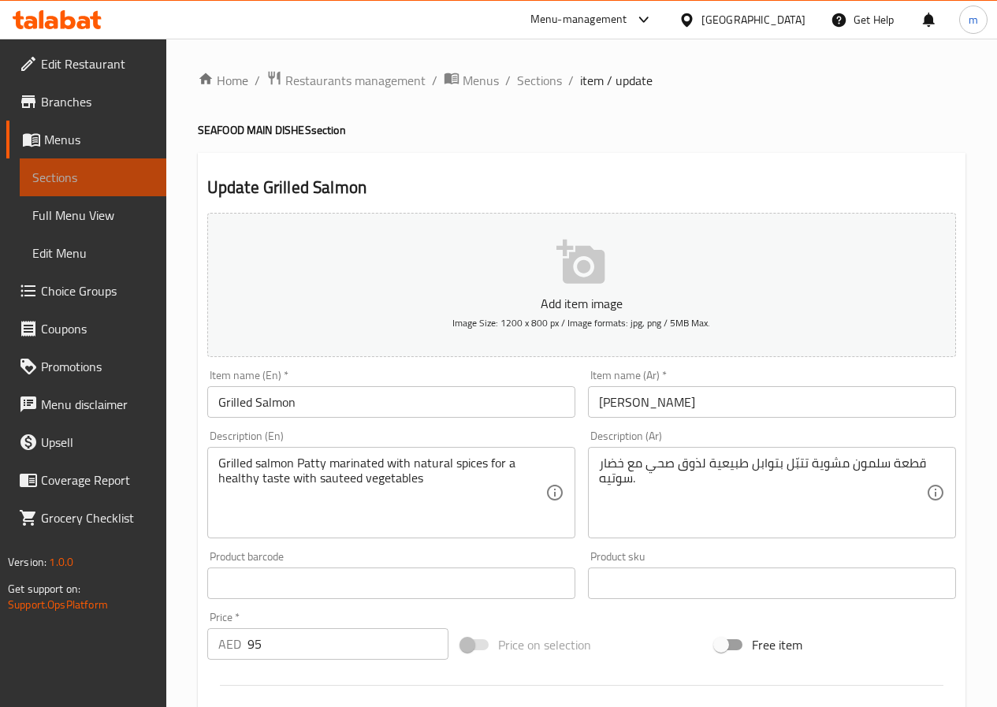
click at [116, 180] on span "Sections" at bounding box center [92, 177] width 121 height 19
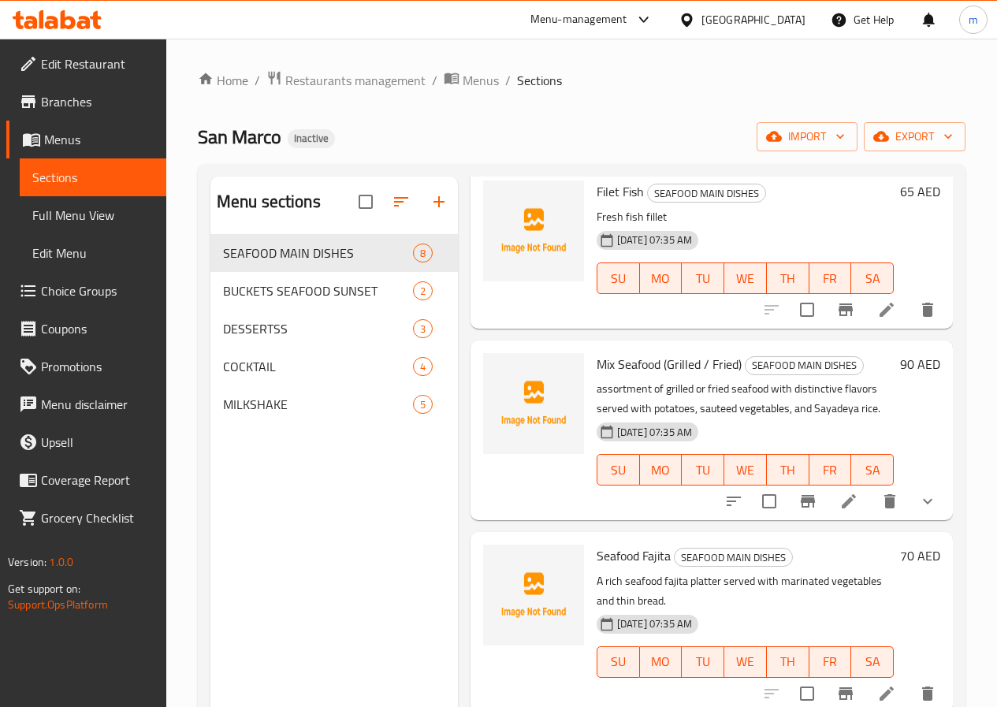
scroll to position [315, 0]
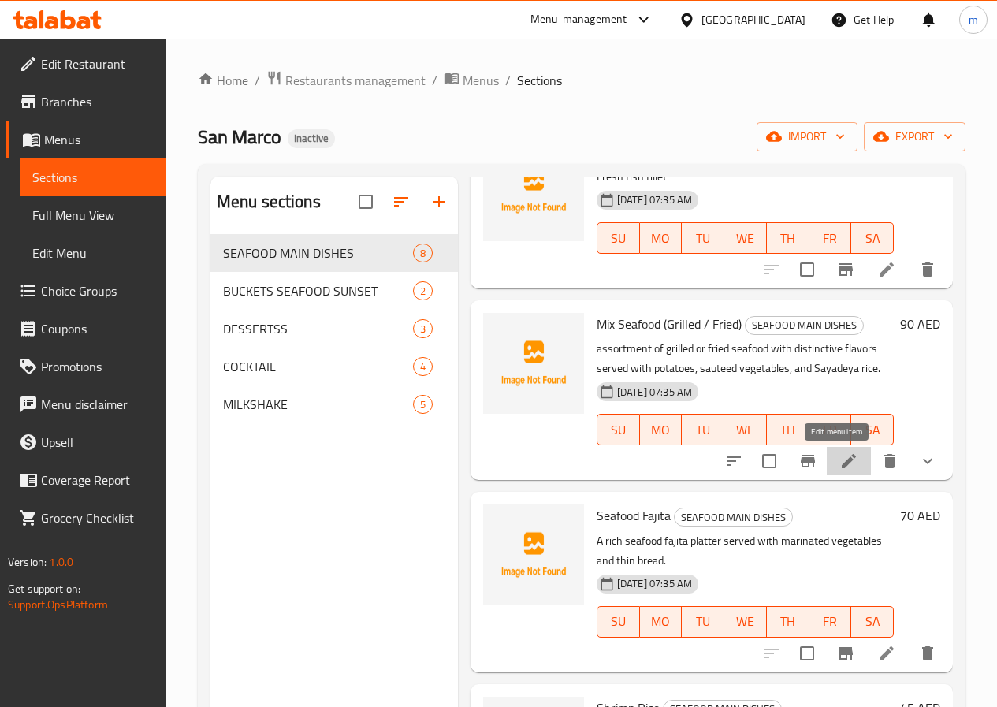
click at [839, 456] on icon at bounding box center [848, 461] width 19 height 19
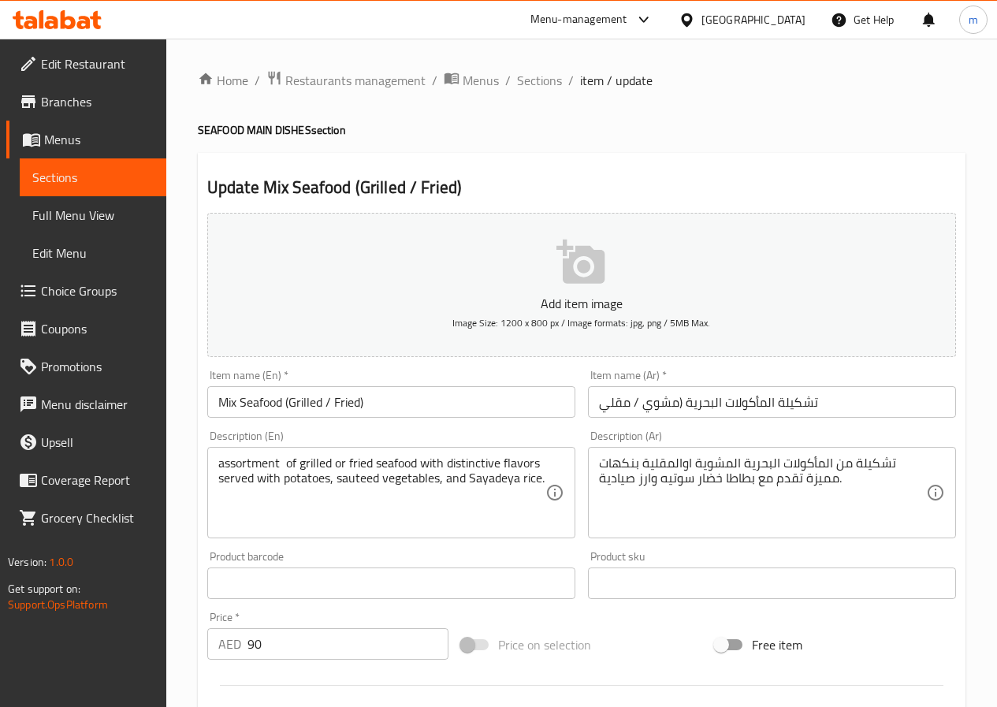
click at [97, 170] on span "Sections" at bounding box center [92, 177] width 121 height 19
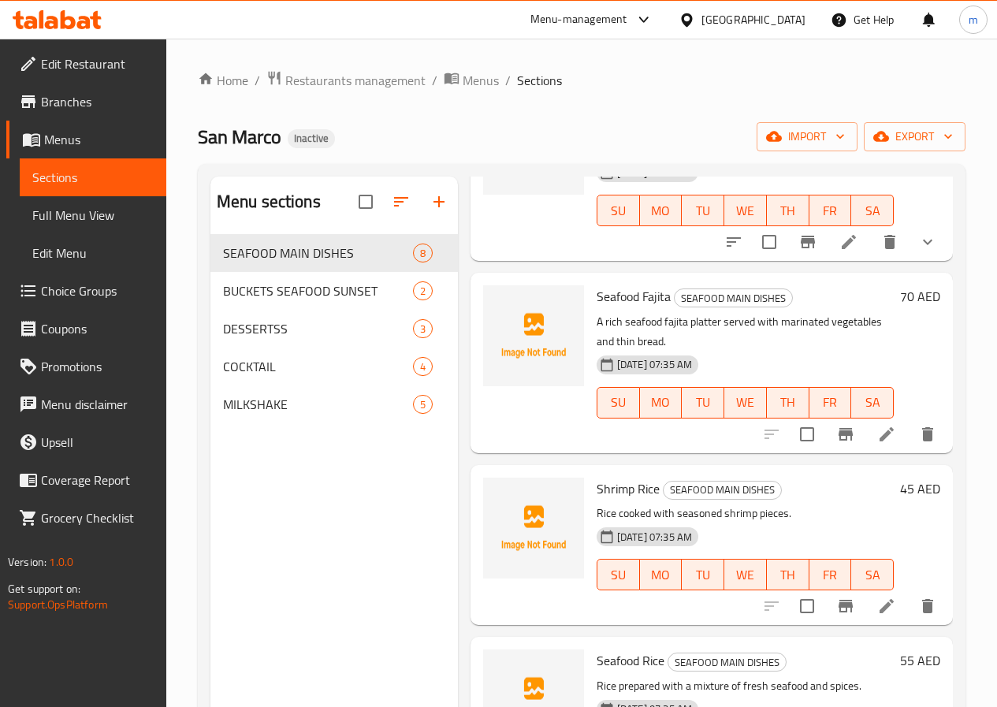
scroll to position [552, 0]
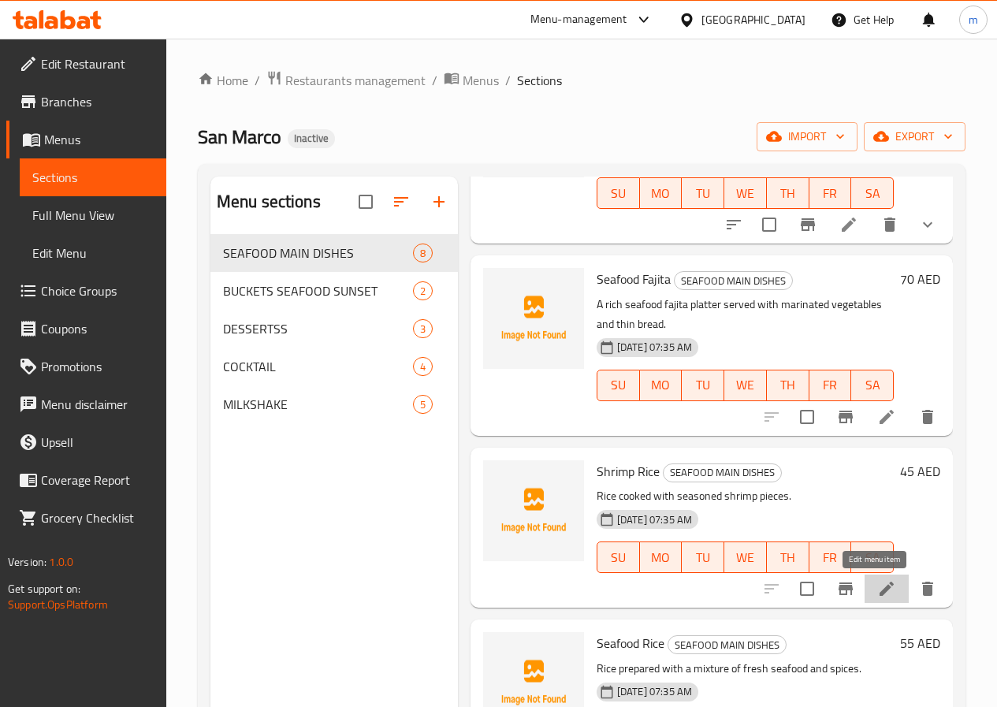
click at [877, 591] on icon at bounding box center [886, 588] width 19 height 19
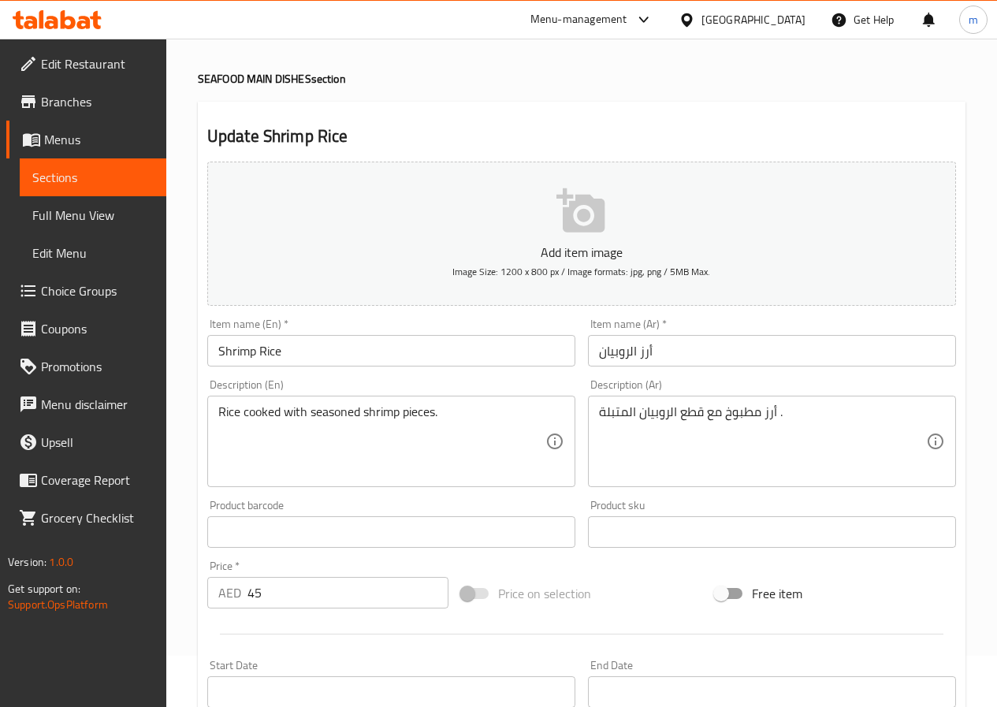
scroll to position [79, 0]
